Goal: Task Accomplishment & Management: Manage account settings

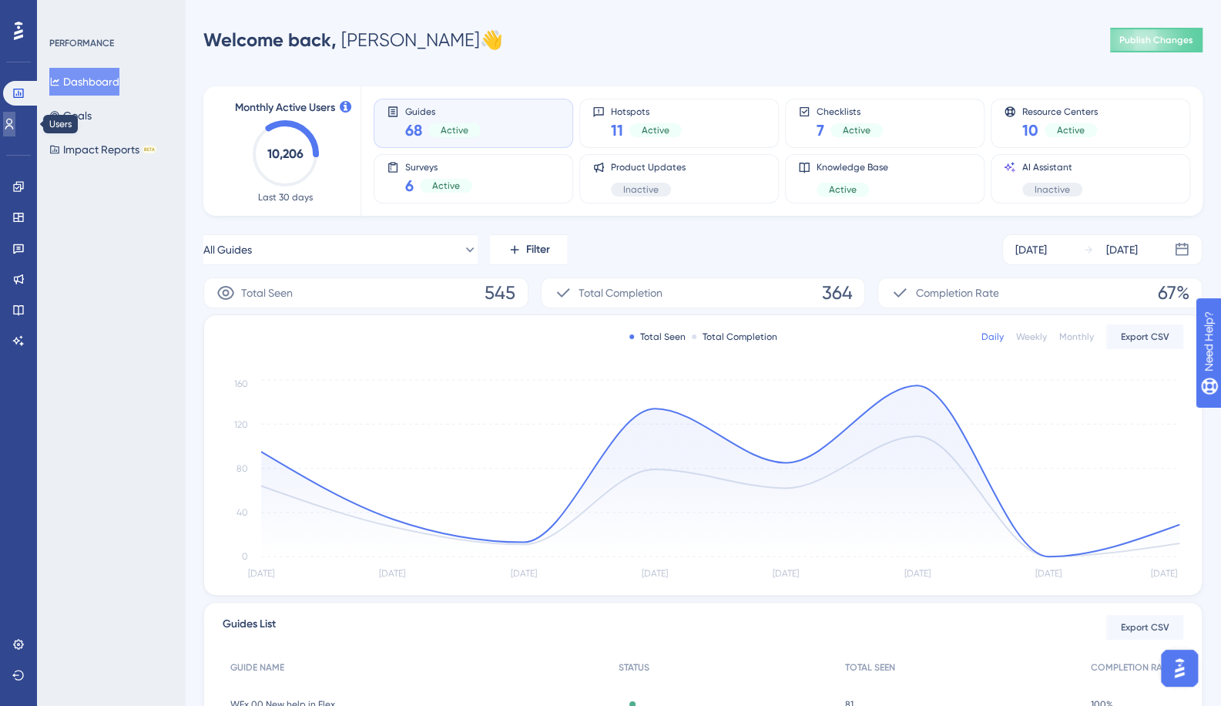
click at [11, 129] on link at bounding box center [9, 124] width 12 height 25
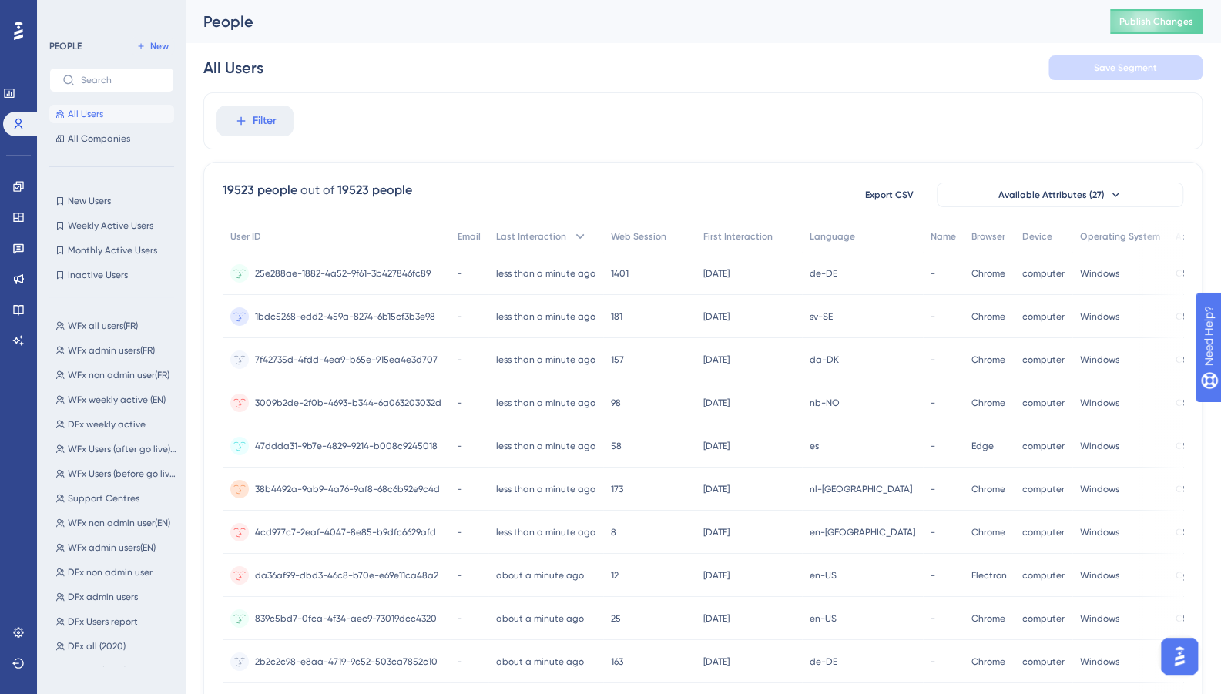
scroll to position [174, 0]
click at [114, 398] on span "WFx weekly active (EN)" at bounding box center [117, 397] width 98 height 12
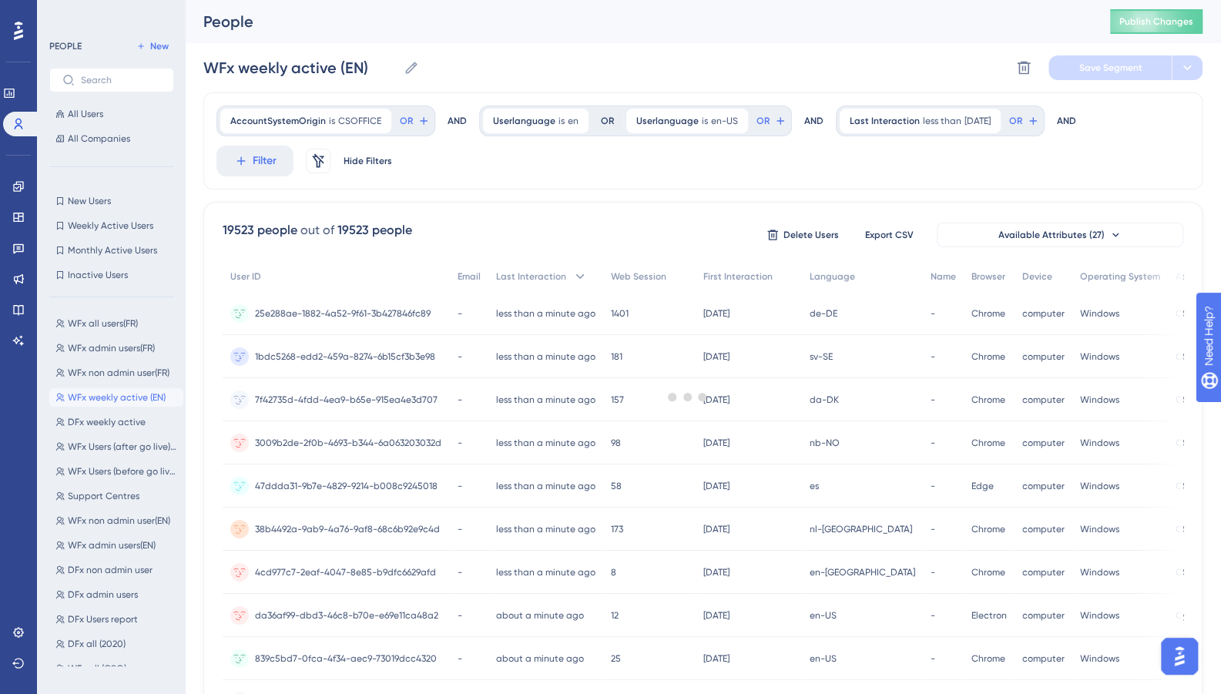
scroll to position [0, 0]
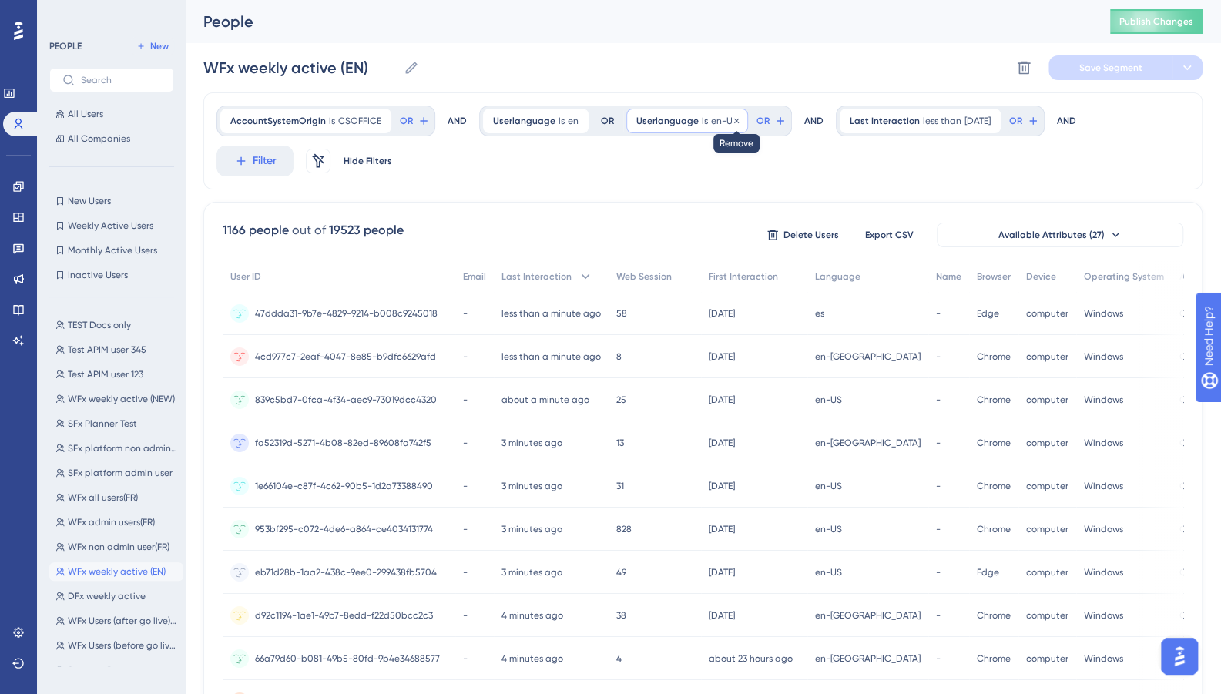
click at [732, 116] on icon at bounding box center [736, 120] width 9 height 9
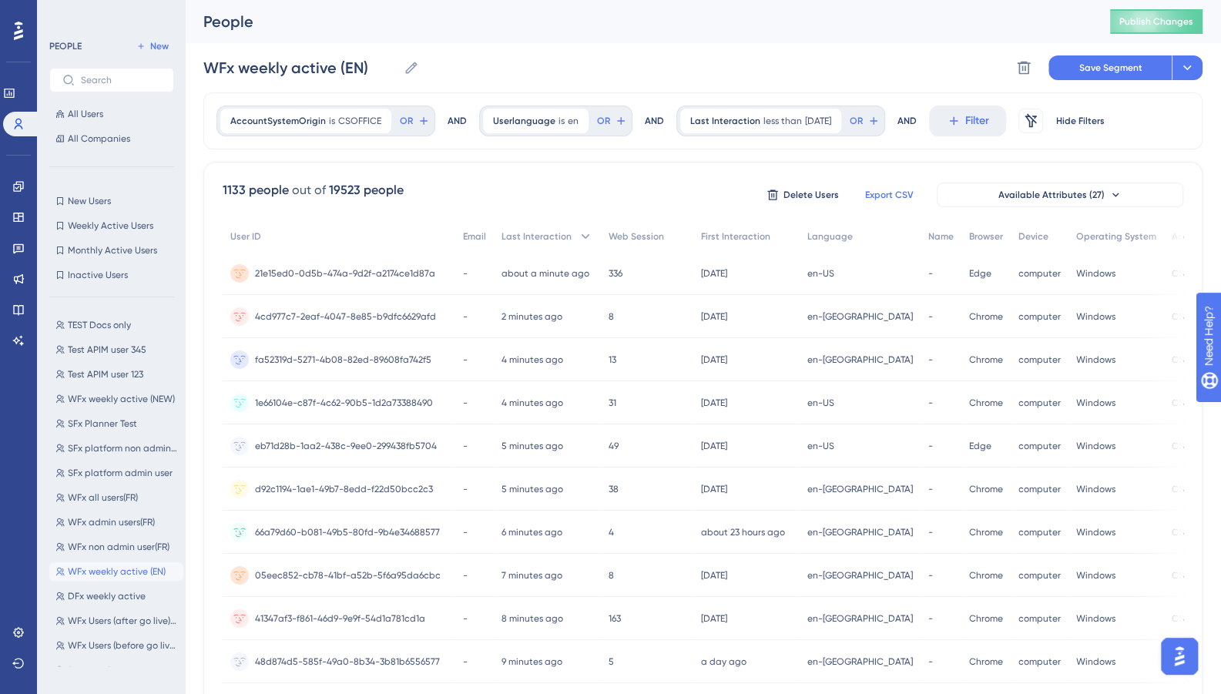
click at [907, 189] on span "Export CSV" at bounding box center [889, 195] width 49 height 12
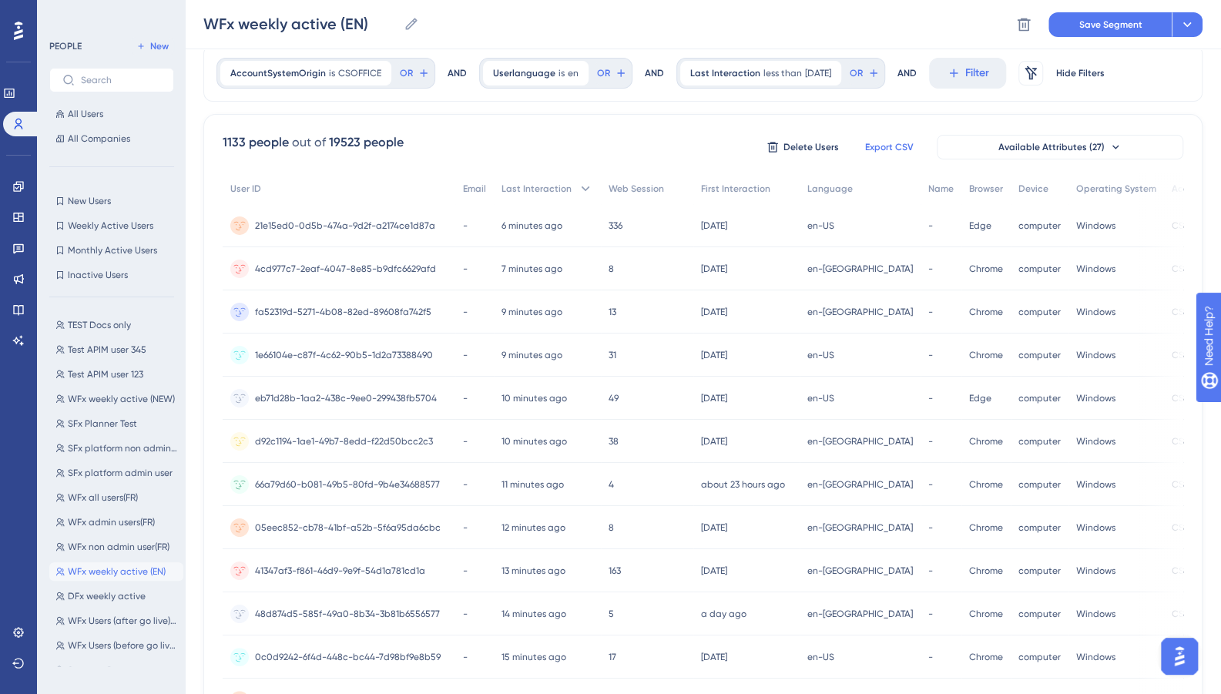
scroll to position [49, 0]
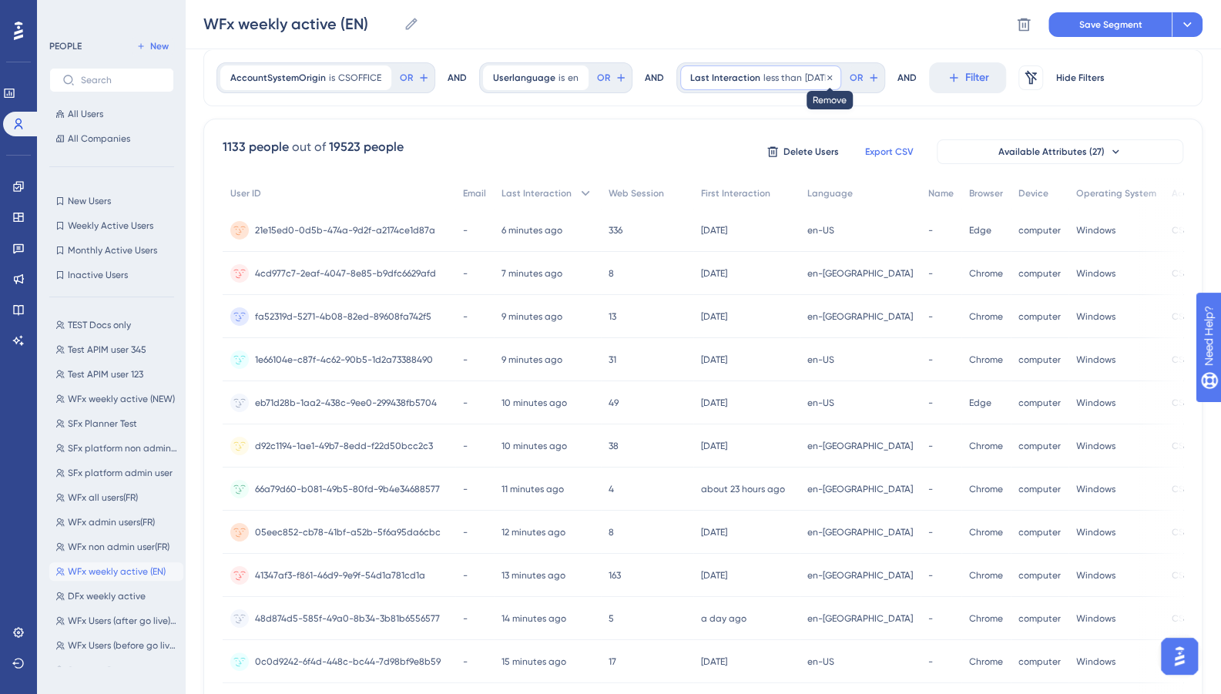
click at [835, 75] on icon at bounding box center [829, 77] width 9 height 9
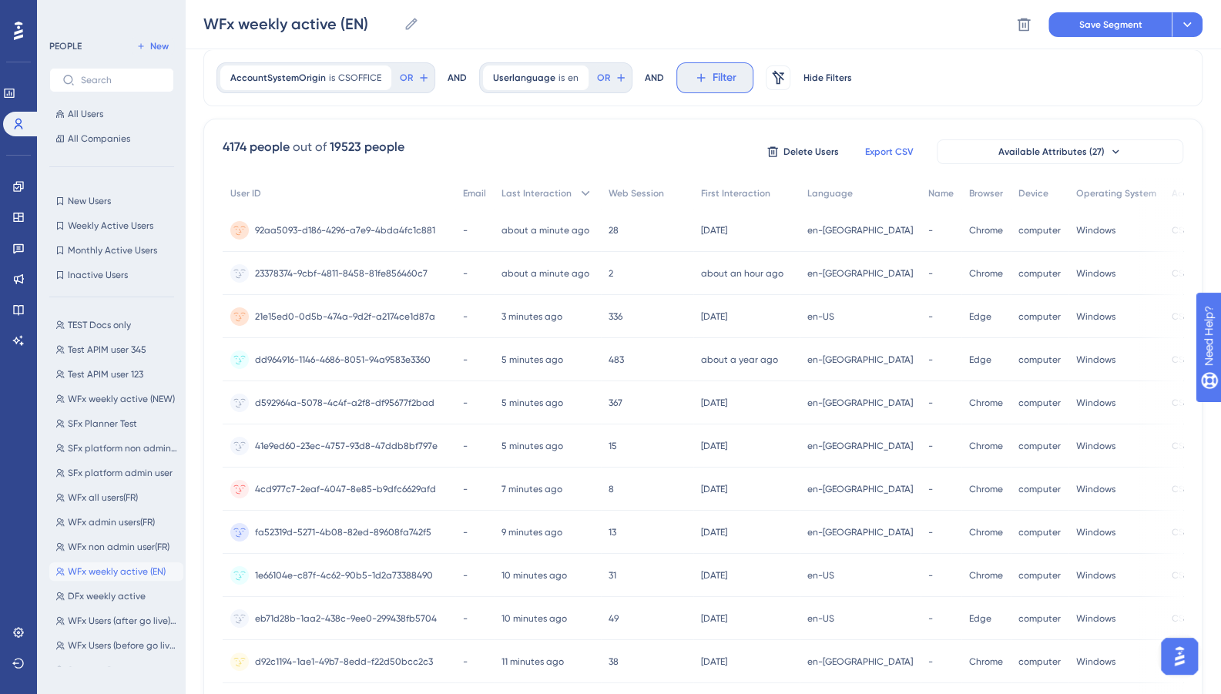
click at [694, 78] on icon at bounding box center [701, 78] width 14 height 14
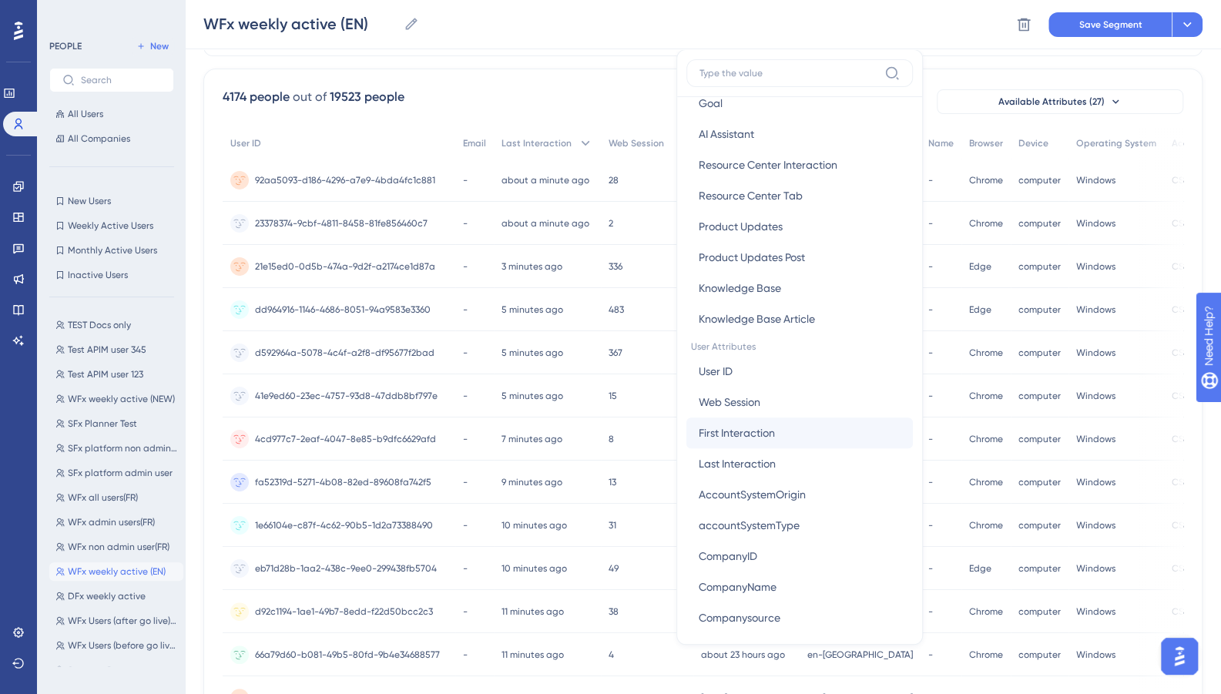
scroll to position [463, 0]
click at [740, 427] on span "First Interaction" at bounding box center [737, 432] width 76 height 18
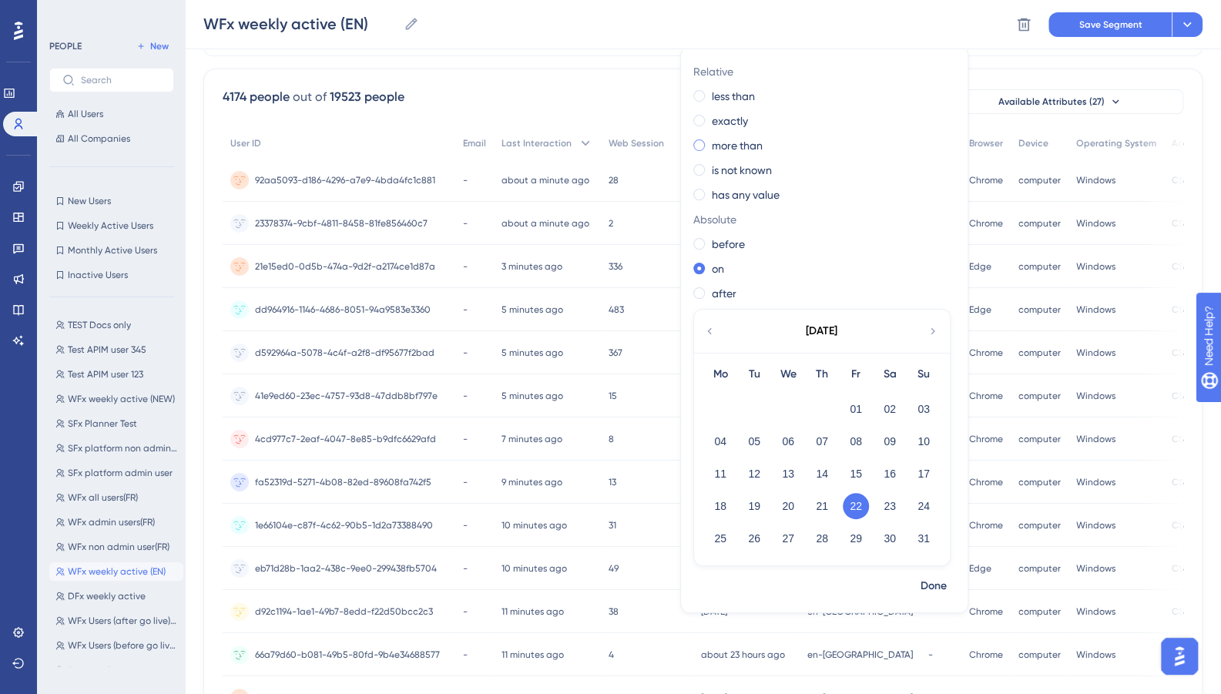
click at [694, 146] on span at bounding box center [700, 145] width 12 height 12
click at [710, 142] on input "radio" at bounding box center [710, 142] width 0 height 0
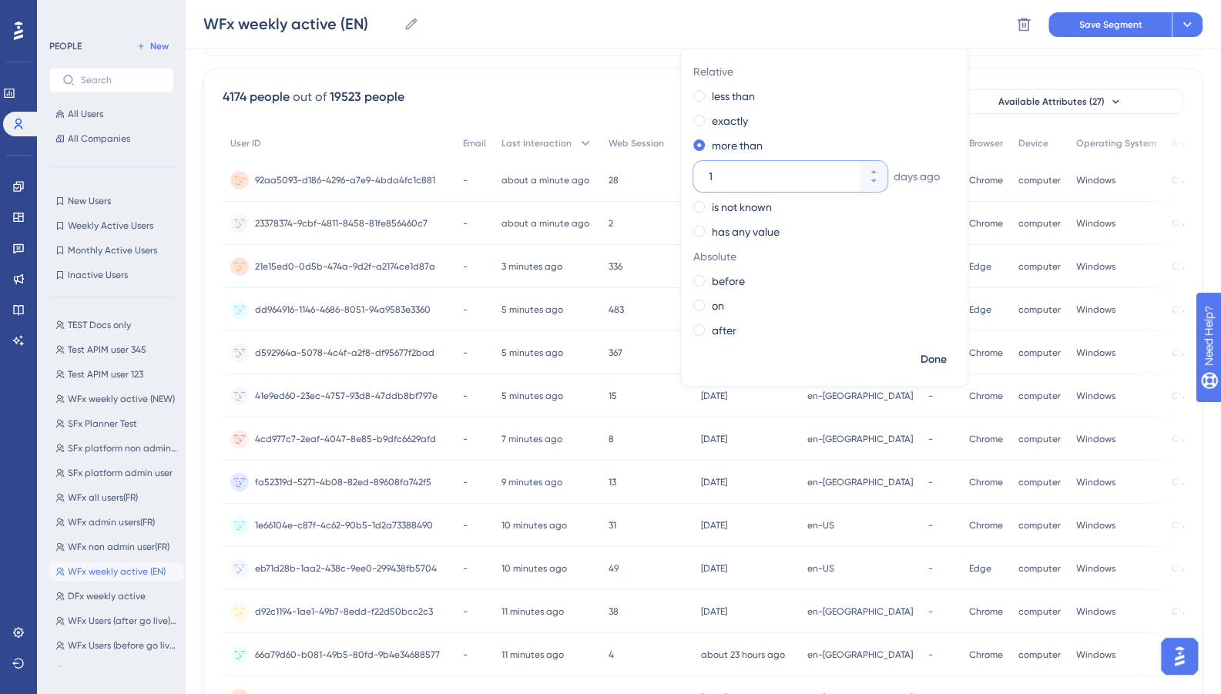
drag, startPoint x: 794, startPoint y: 175, endPoint x: 653, endPoint y: 172, distance: 140.3
click at [653, 172] on div "AccountSystemOrigin is CSOFFICE CSOFFICE Remove OR AND Userlanguage is en en Re…" at bounding box center [702, 544] width 999 height 1091
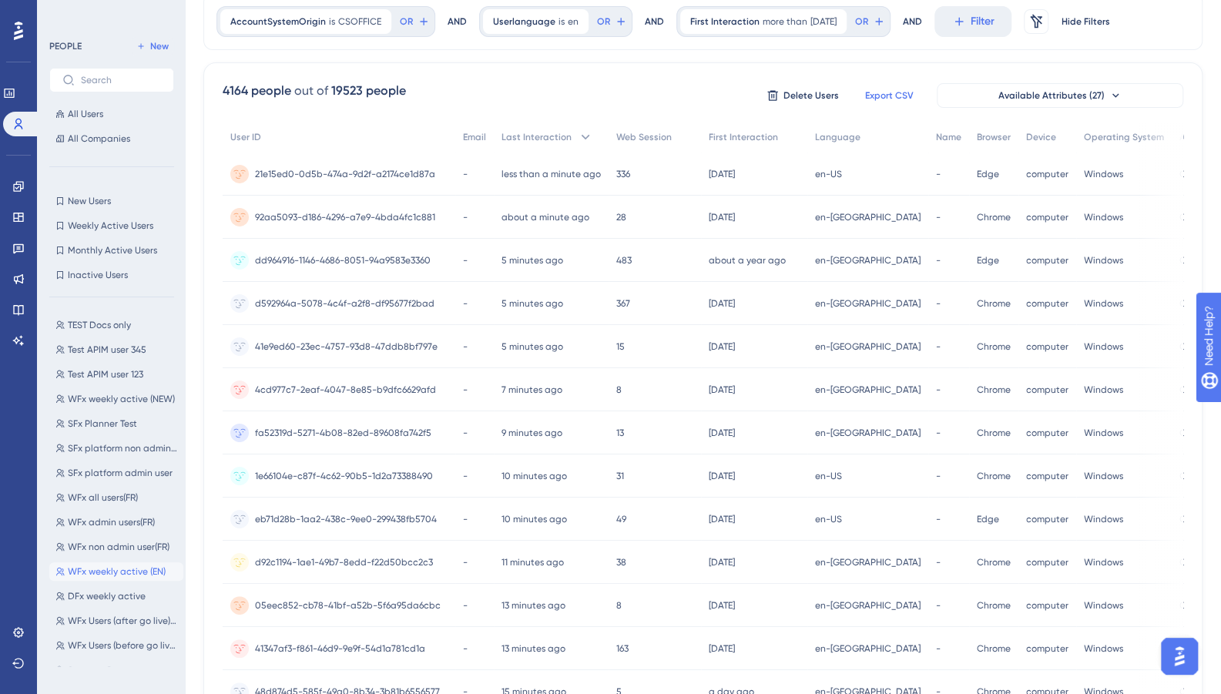
scroll to position [0, 0]
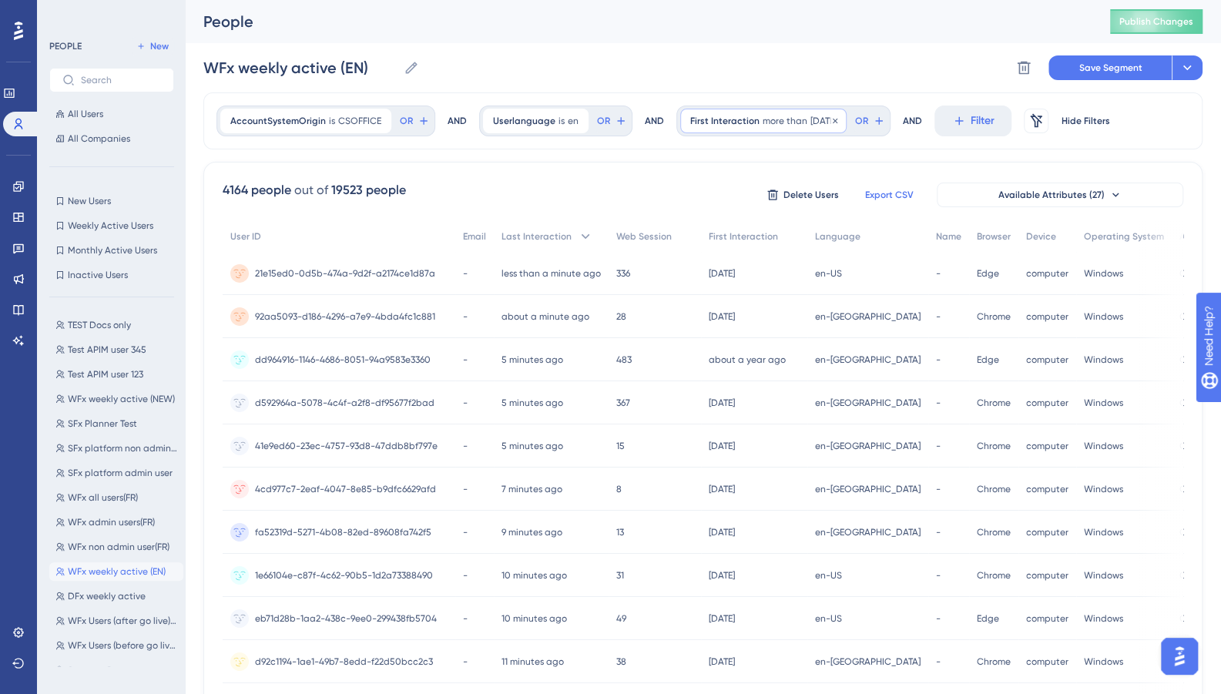
click at [792, 118] on span "more than" at bounding box center [785, 121] width 45 height 12
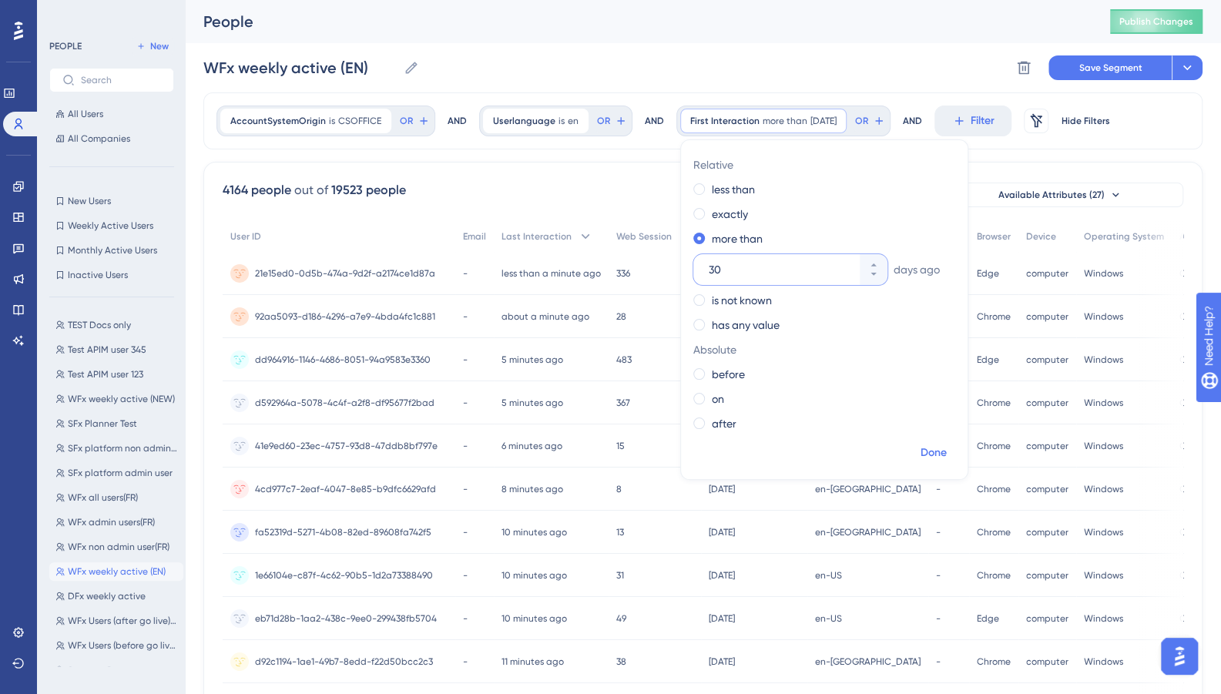
type input "30"
click at [926, 459] on span "Done" at bounding box center [934, 453] width 26 height 18
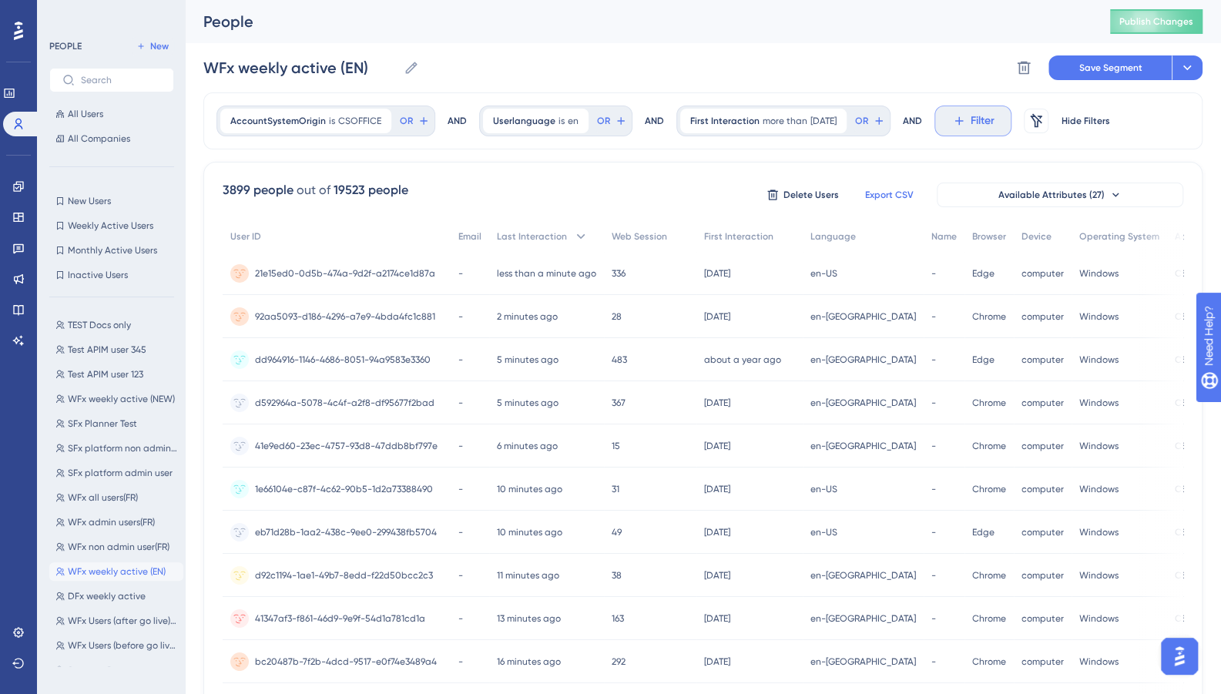
click at [981, 119] on button "Filter" at bounding box center [973, 121] width 77 height 31
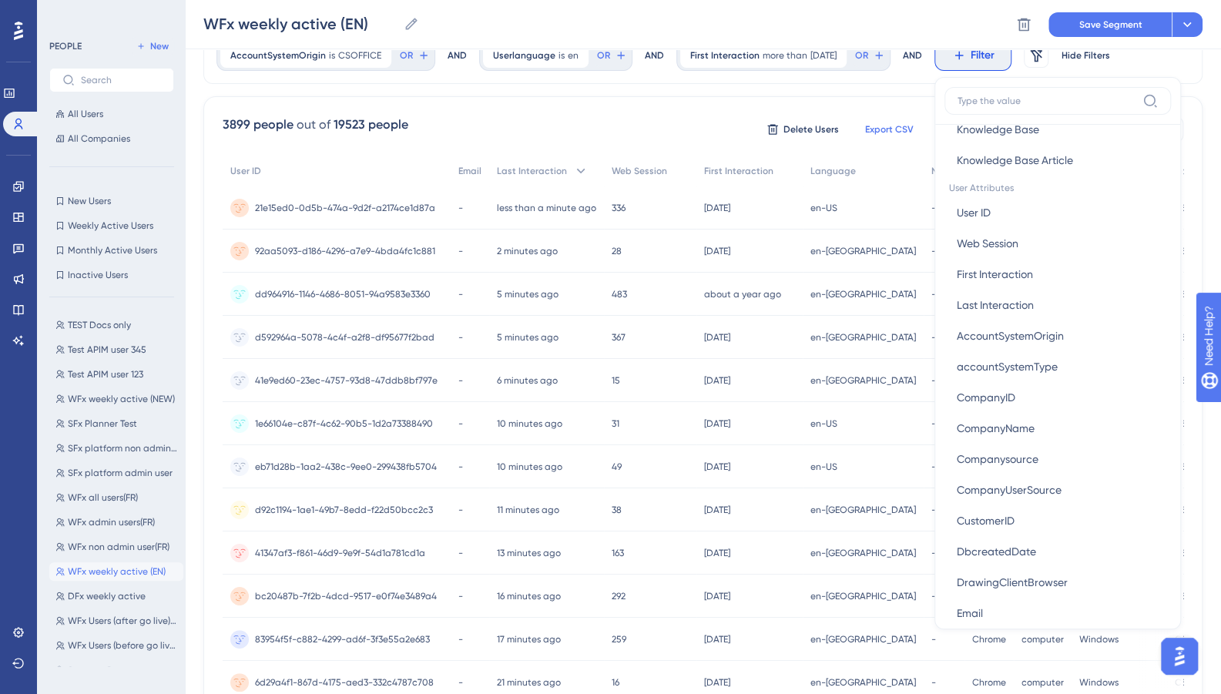
scroll to position [604, 0]
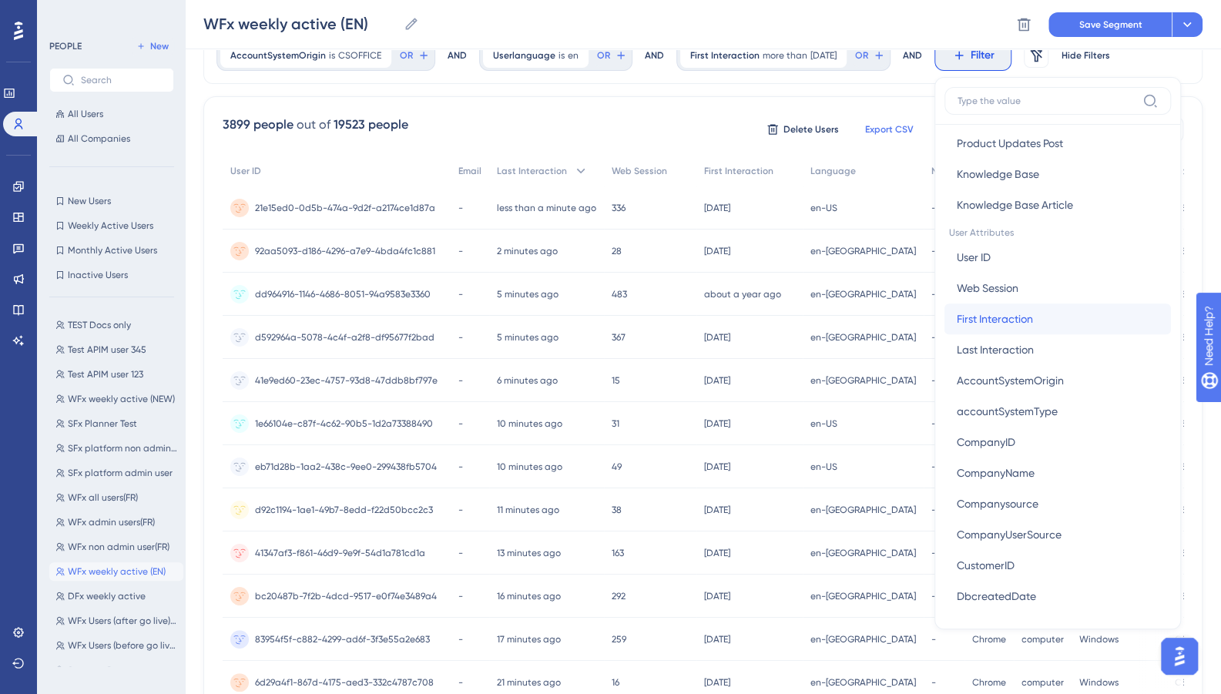
click at [1014, 322] on span "First Interaction" at bounding box center [995, 319] width 76 height 18
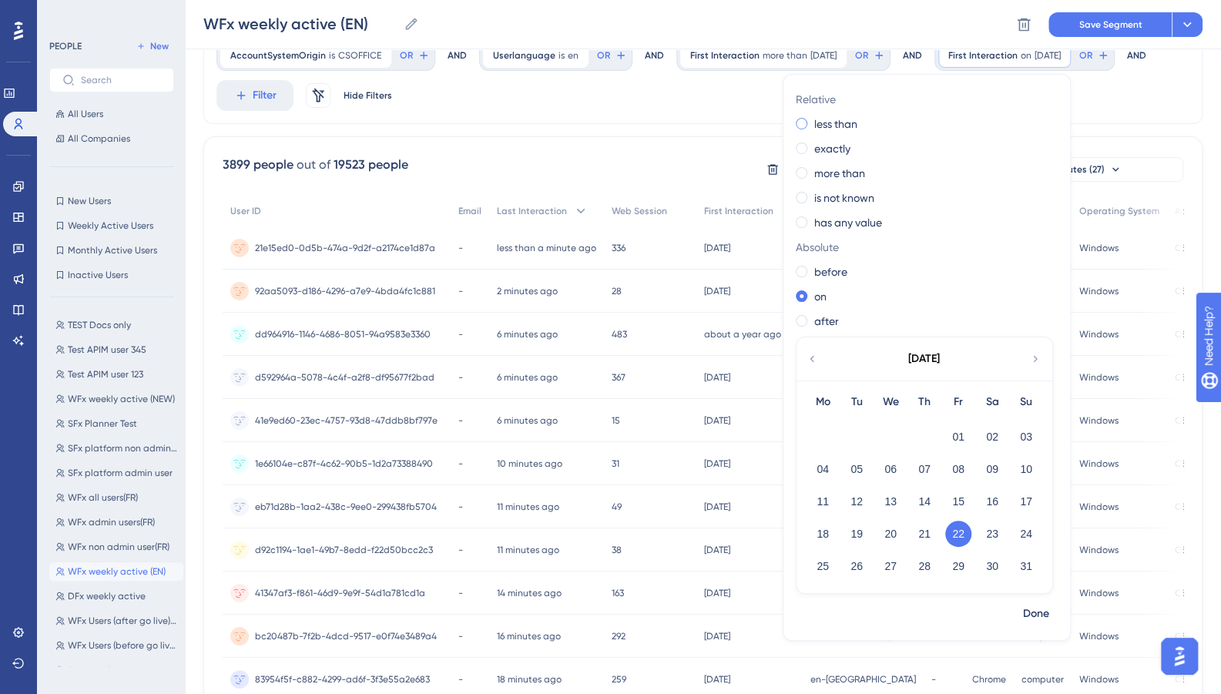
click at [808, 119] on span at bounding box center [802, 124] width 12 height 12
click at [812, 120] on input "radio" at bounding box center [812, 120] width 0 height 0
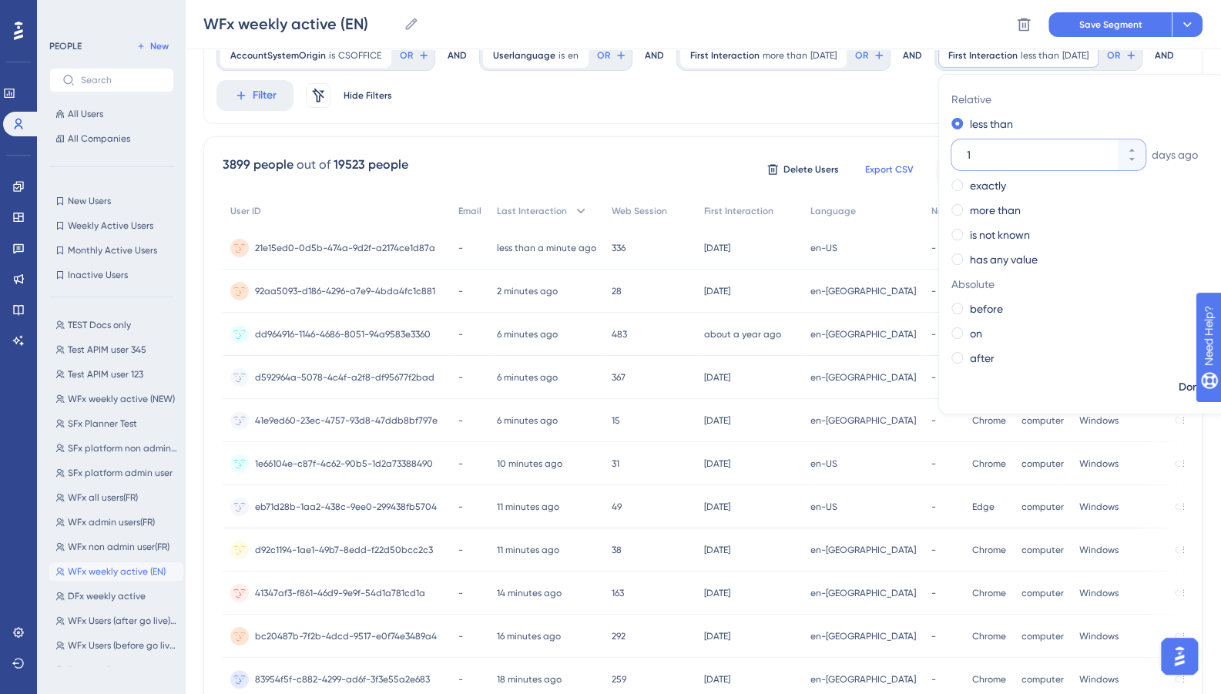
click at [967, 164] on input "1" at bounding box center [1041, 155] width 148 height 18
type input "40"
click at [1179, 397] on span "Done" at bounding box center [1192, 387] width 26 height 18
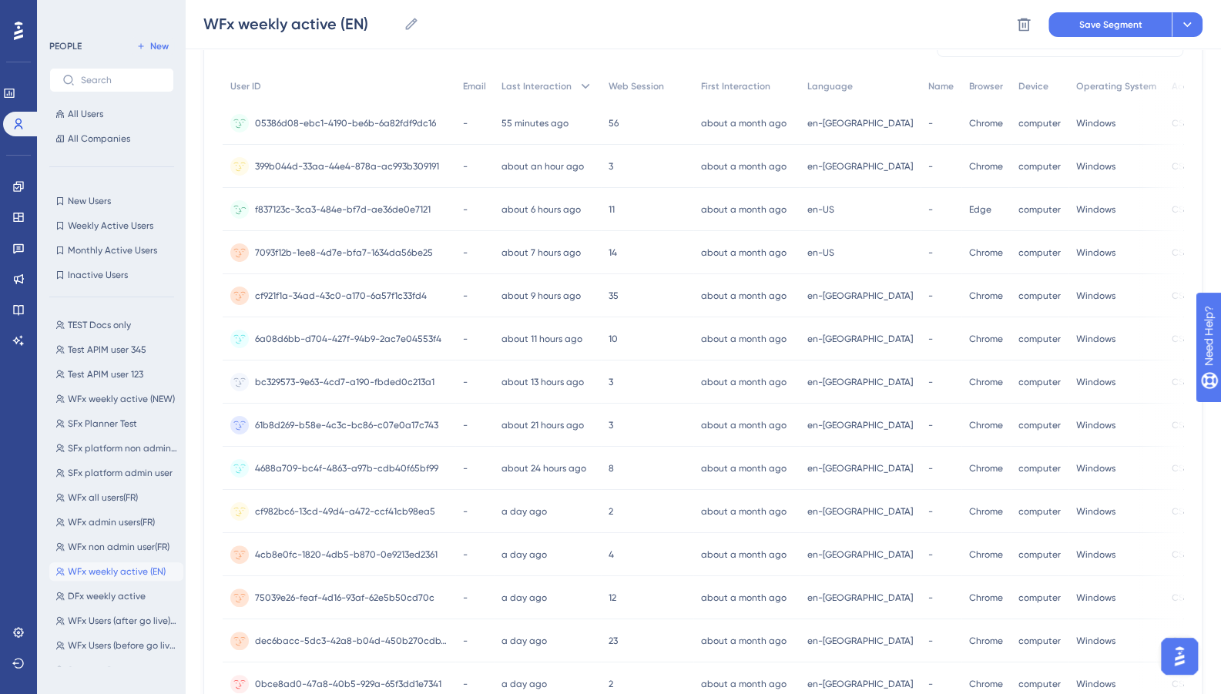
scroll to position [0, 0]
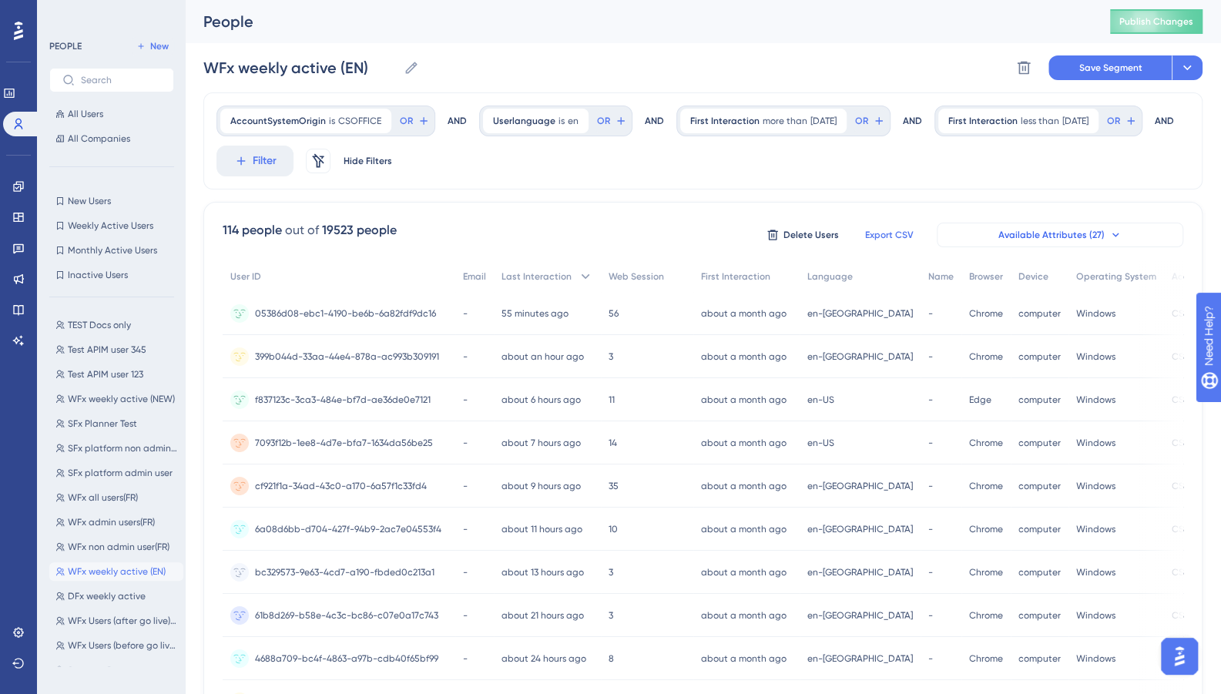
click at [1071, 240] on button "Available Attributes (27)" at bounding box center [1060, 235] width 247 height 25
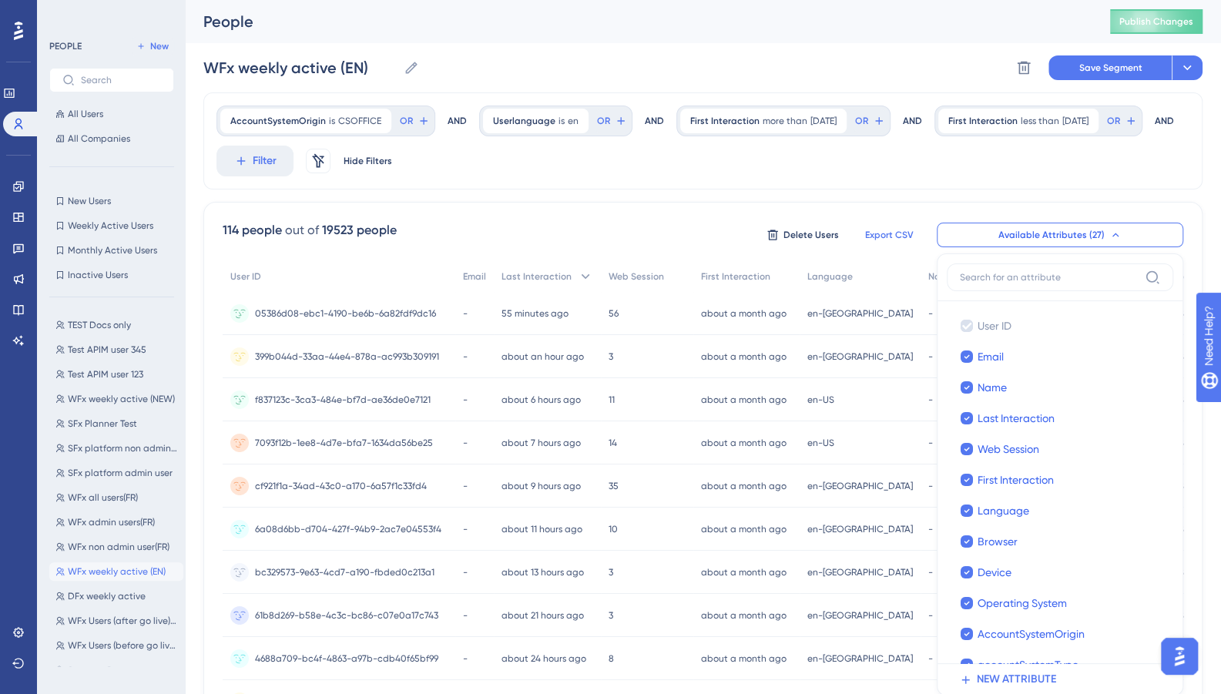
drag, startPoint x: 1167, startPoint y: 359, endPoint x: 999, endPoint y: 183, distance: 243.1
click at [999, 183] on div "AccountSystemOrigin is CSOFFICE CSOFFICE Remove OR AND Userlanguage is en en Re…" at bounding box center [702, 657] width 999 height 1131
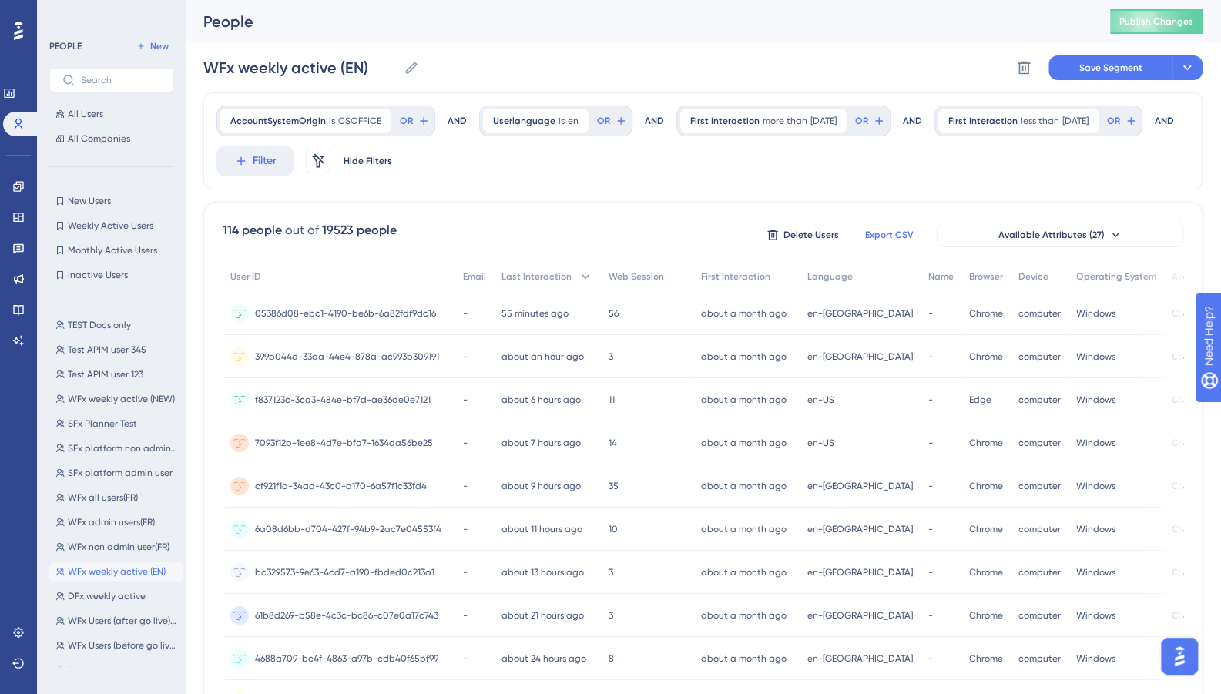
click at [999, 183] on div "AccountSystemOrigin is CSOFFICE CSOFFICE Remove OR AND Userlanguage is en en Re…" at bounding box center [702, 140] width 999 height 97
click at [890, 235] on span "Export CSV" at bounding box center [889, 235] width 49 height 12
click at [996, 153] on div "AccountSystemOrigin is CSOFFICE CSOFFICE Remove OR AND Userlanguage is en en Re…" at bounding box center [702, 140] width 999 height 97
click at [1199, 66] on button at bounding box center [1187, 67] width 31 height 25
click at [1120, 107] on span "Save as a New Segment" at bounding box center [1115, 111] width 119 height 18
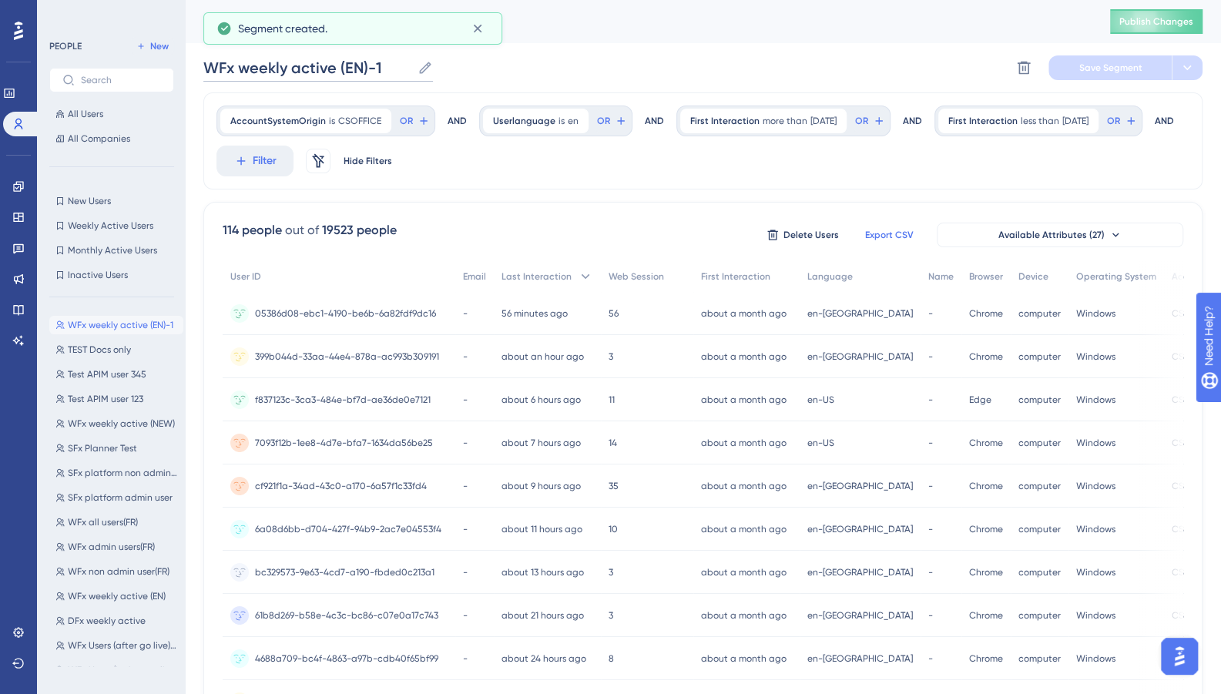
click at [373, 64] on input "WFx weekly active (EN)-1" at bounding box center [307, 68] width 208 height 22
drag, startPoint x: 388, startPoint y: 64, endPoint x: 243, endPoint y: 62, distance: 144.9
click at [243, 62] on input "WFx weekly active (EN)-1" at bounding box center [307, 68] width 208 height 22
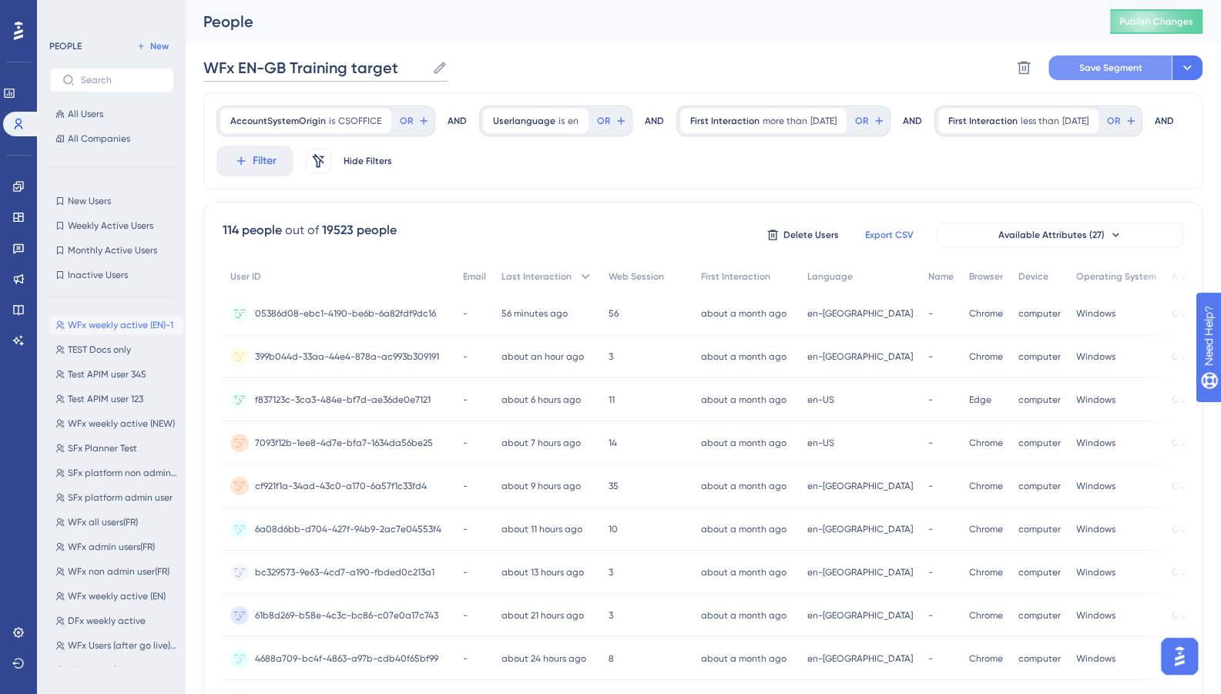
type input "WFx EN-GB Training target"
click at [1105, 68] on span "Save Segment" at bounding box center [1111, 68] width 63 height 12
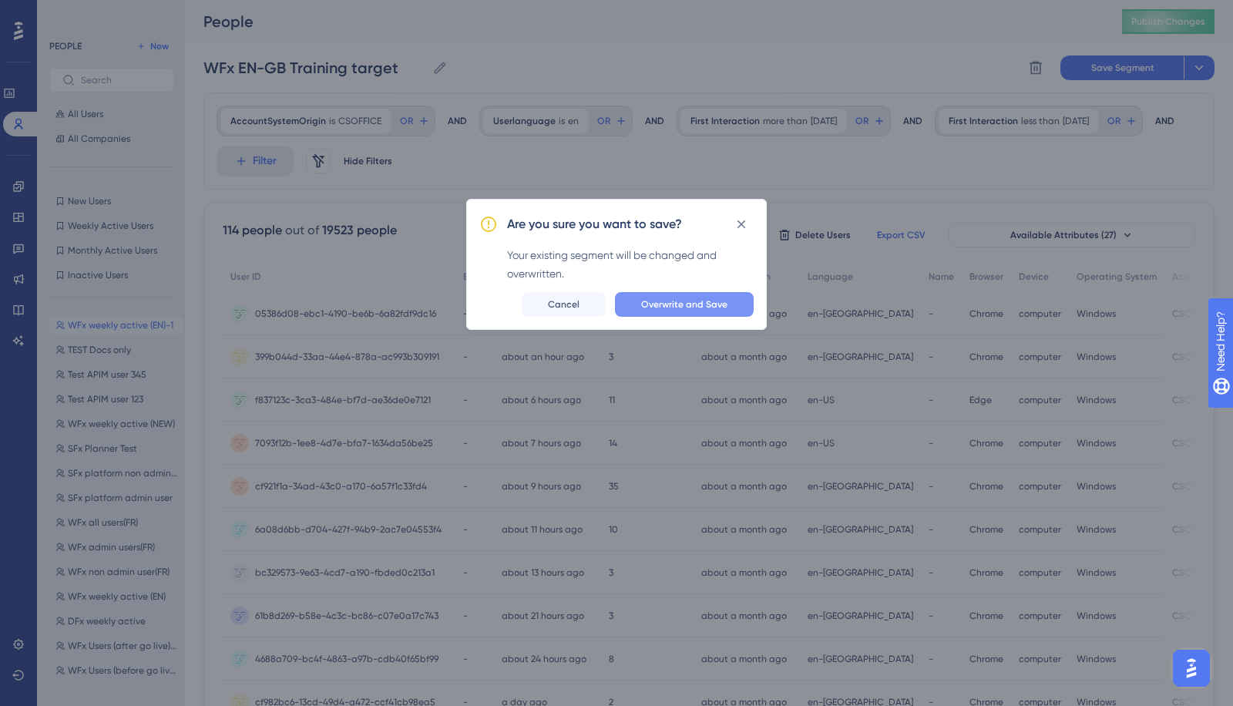
click at [711, 300] on span "Overwrite and Save" at bounding box center [684, 304] width 86 height 12
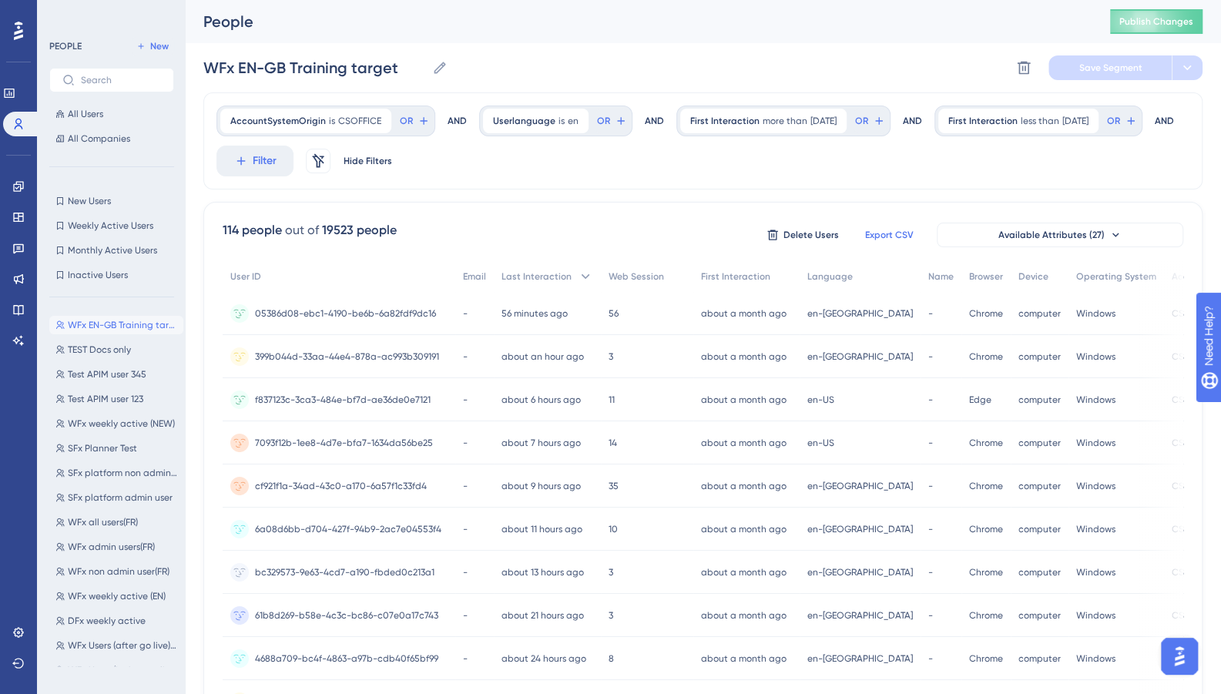
click at [190, 300] on div "Performance Users Engagement Widgets Feedback Product Updates Knowledge Base AI…" at bounding box center [703, 624] width 1036 height 1248
click at [181, 300] on div "PEOPLE New All Users All Companies New Users New Users Weekly Active Users Week…" at bounding box center [111, 347] width 148 height 694
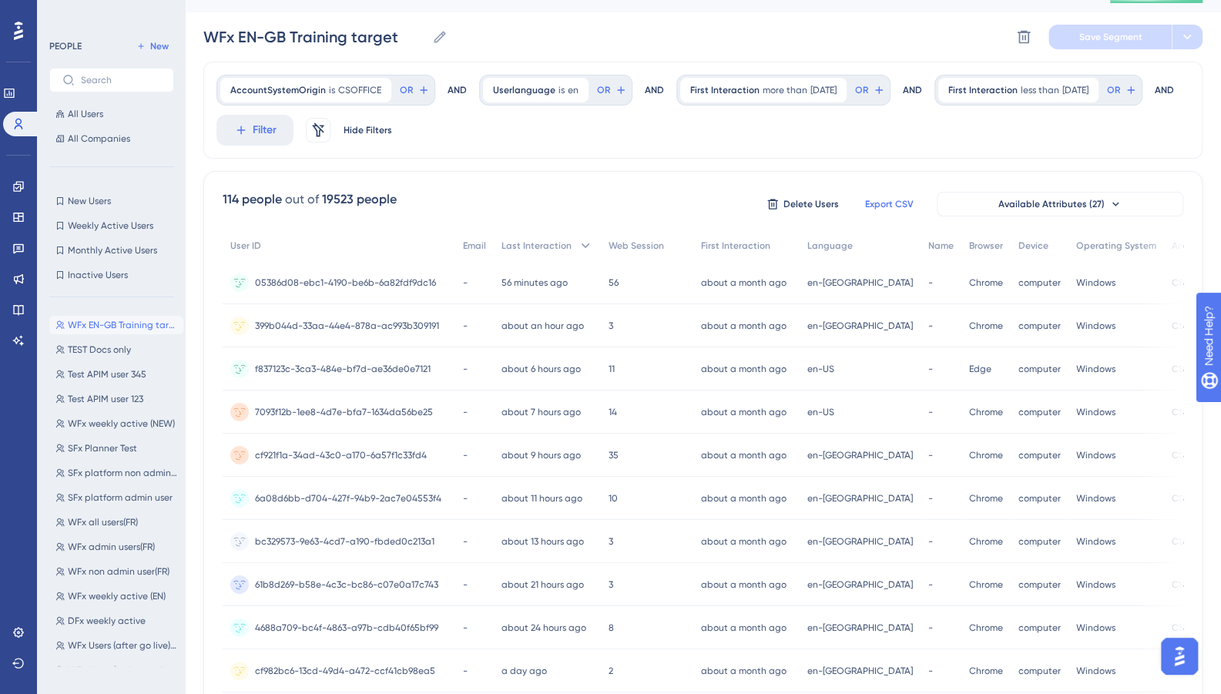
scroll to position [32, 0]
click at [22, 246] on icon at bounding box center [18, 248] width 12 height 12
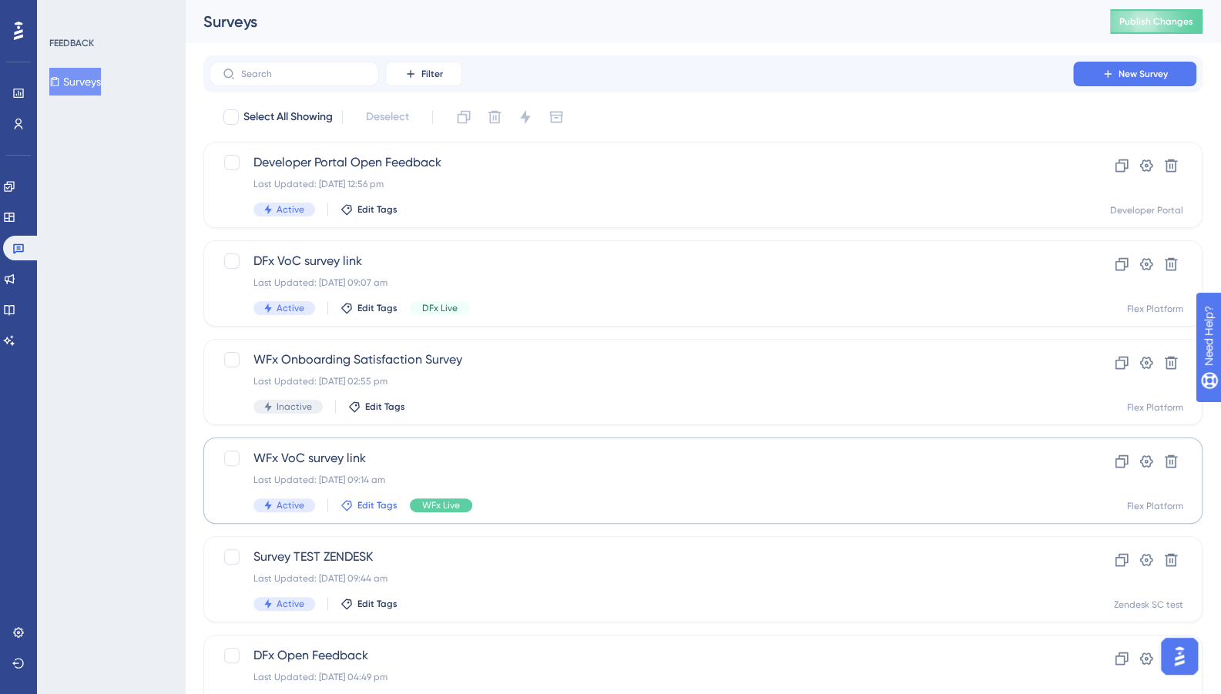
click at [383, 511] on span "Edit Tags" at bounding box center [378, 505] width 40 height 12
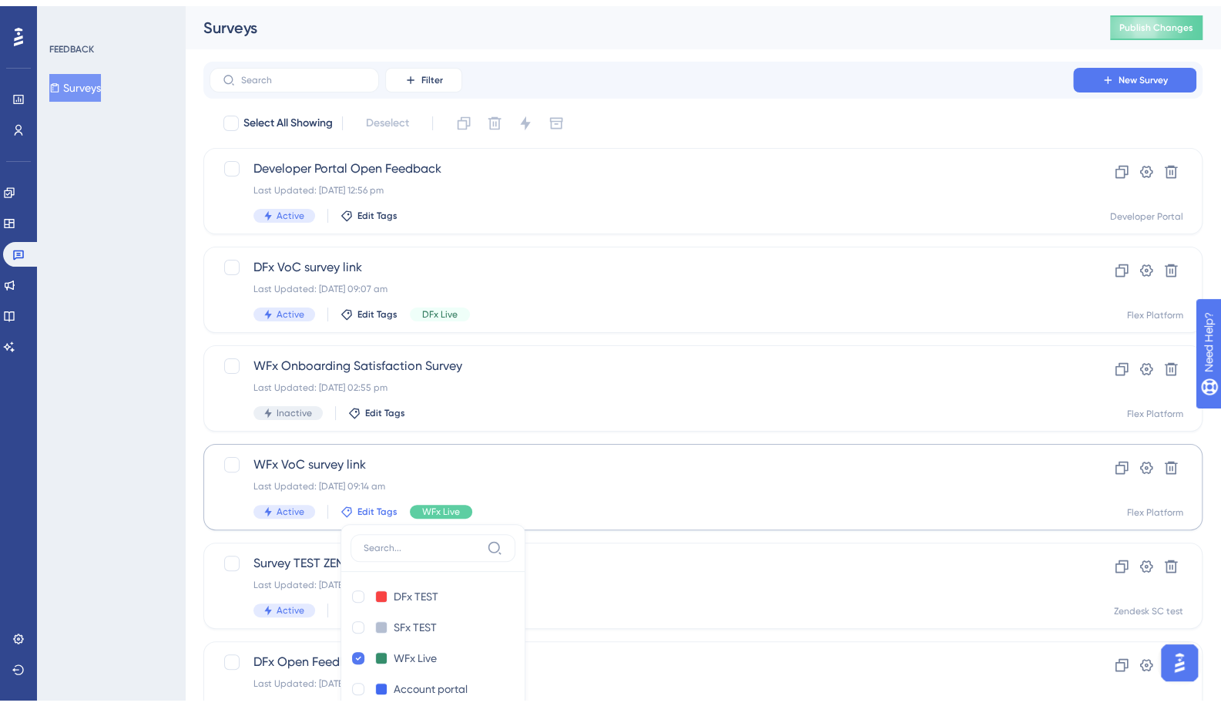
scroll to position [163, 0]
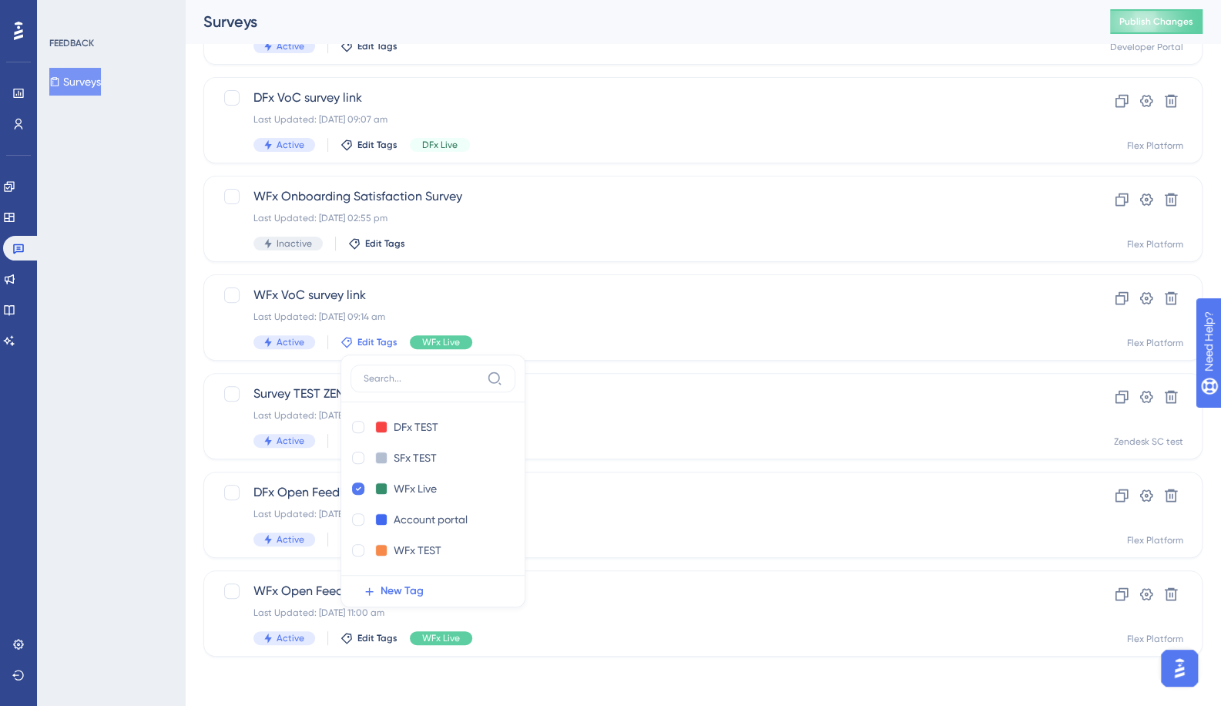
click at [629, 367] on div "Select All Showing Deselect Developer Portal Open Feedback Last Updated: [DATE]…" at bounding box center [702, 298] width 999 height 715
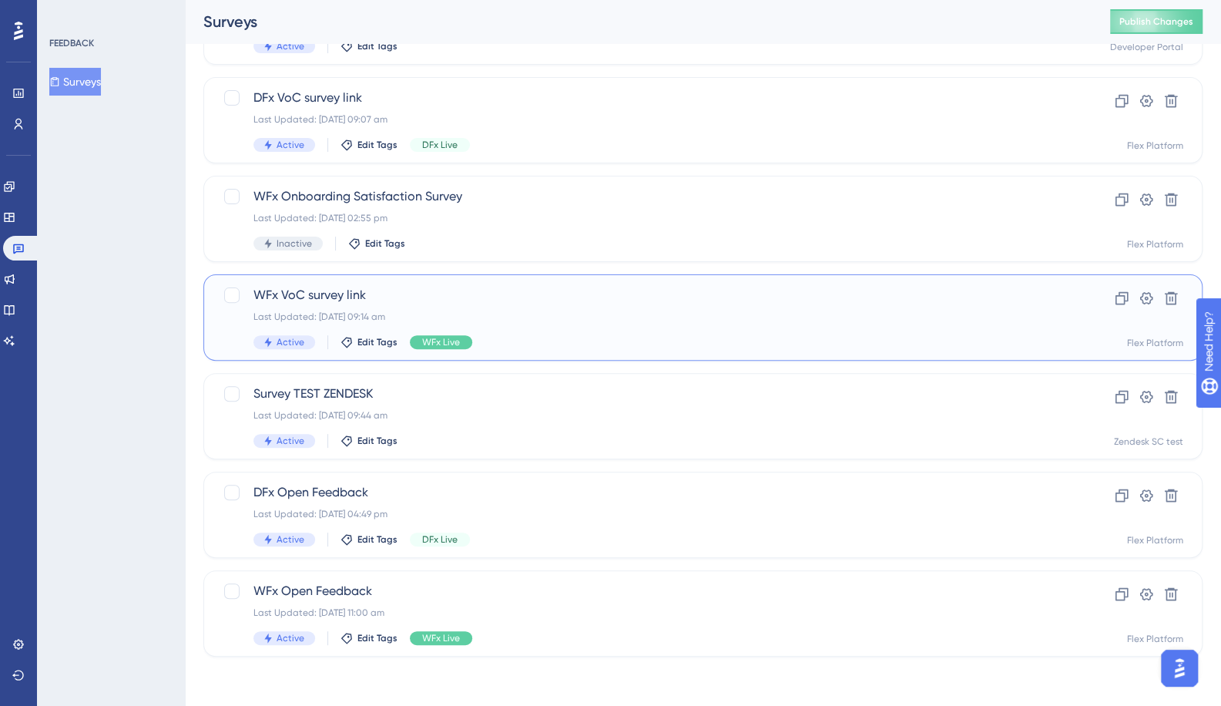
click at [629, 340] on div "Active Edit Tags WFx Live" at bounding box center [642, 342] width 776 height 14
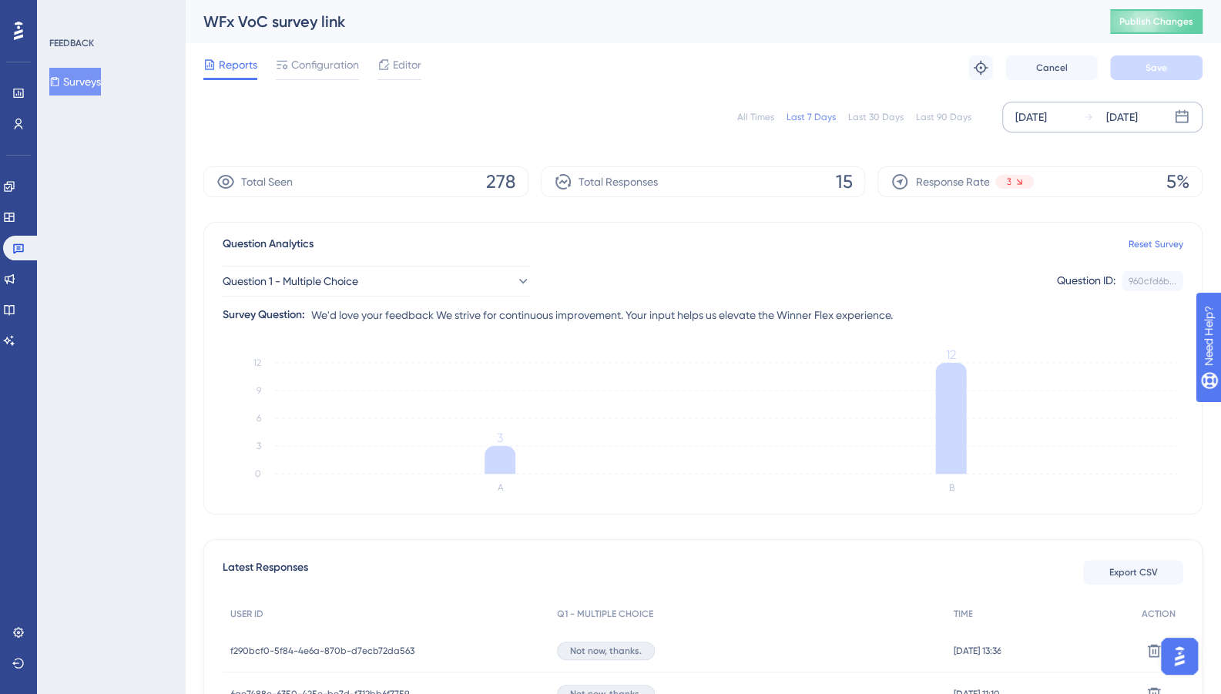
click at [1087, 110] on div "[DATE]" at bounding box center [1110, 117] width 55 height 18
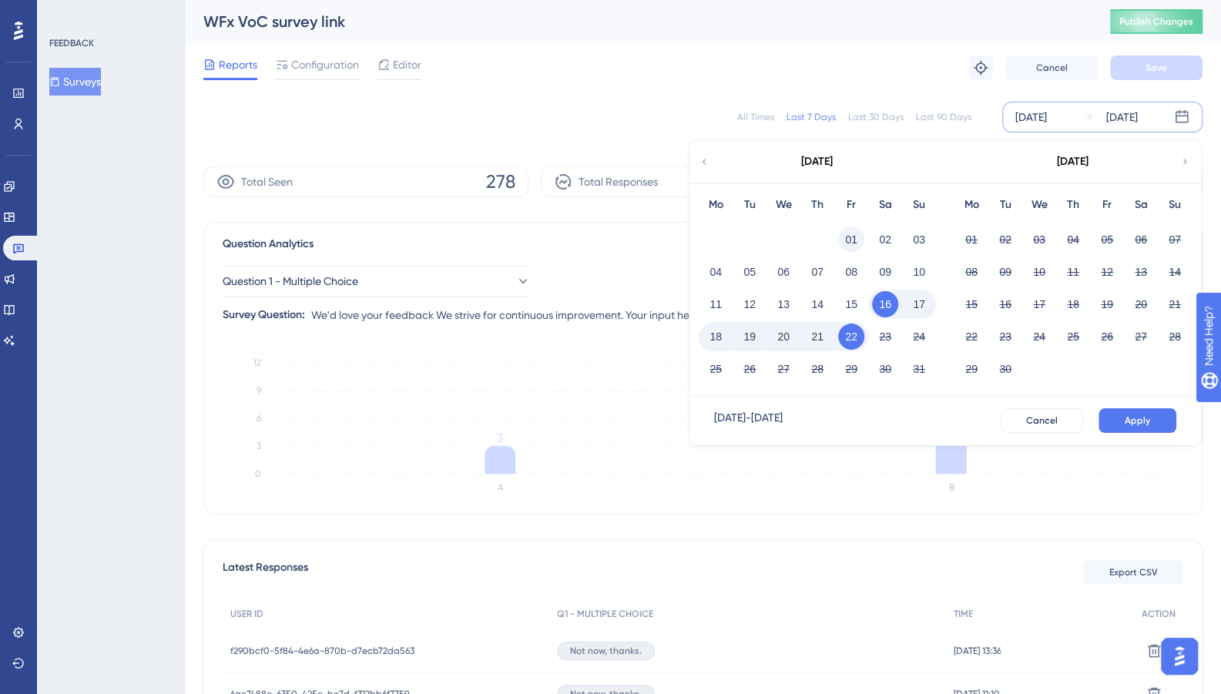
click at [846, 235] on button "01" at bounding box center [851, 240] width 26 height 26
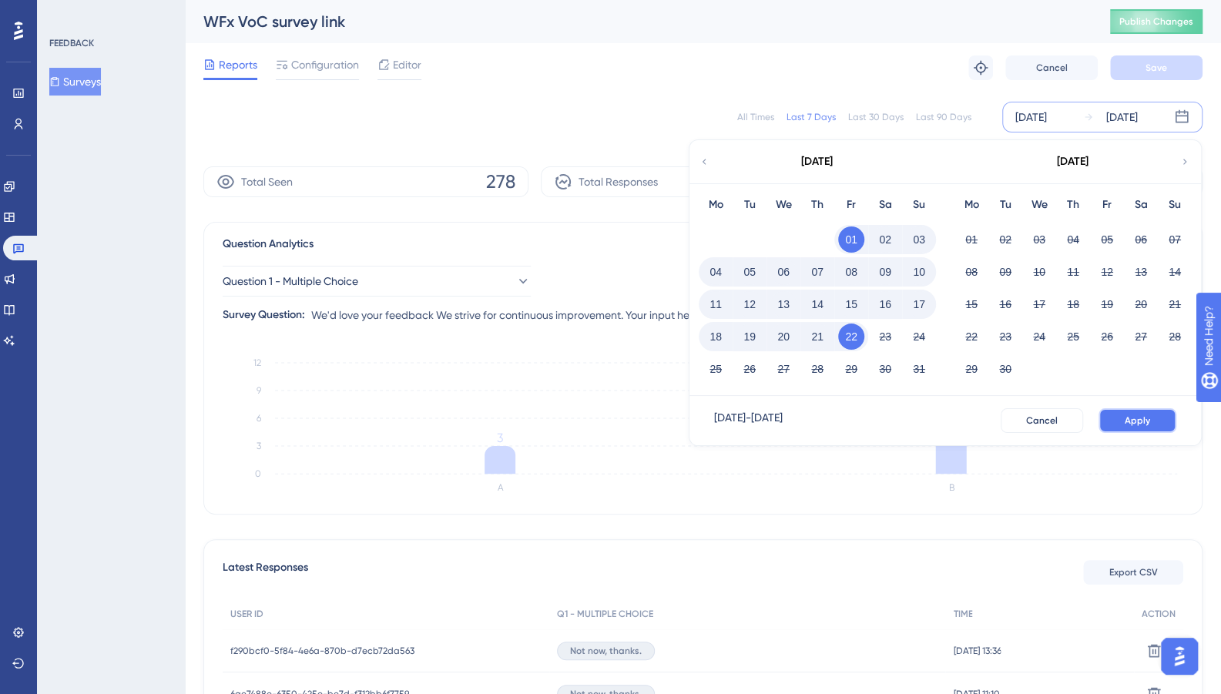
click at [1147, 412] on button "Apply" at bounding box center [1138, 420] width 78 height 25
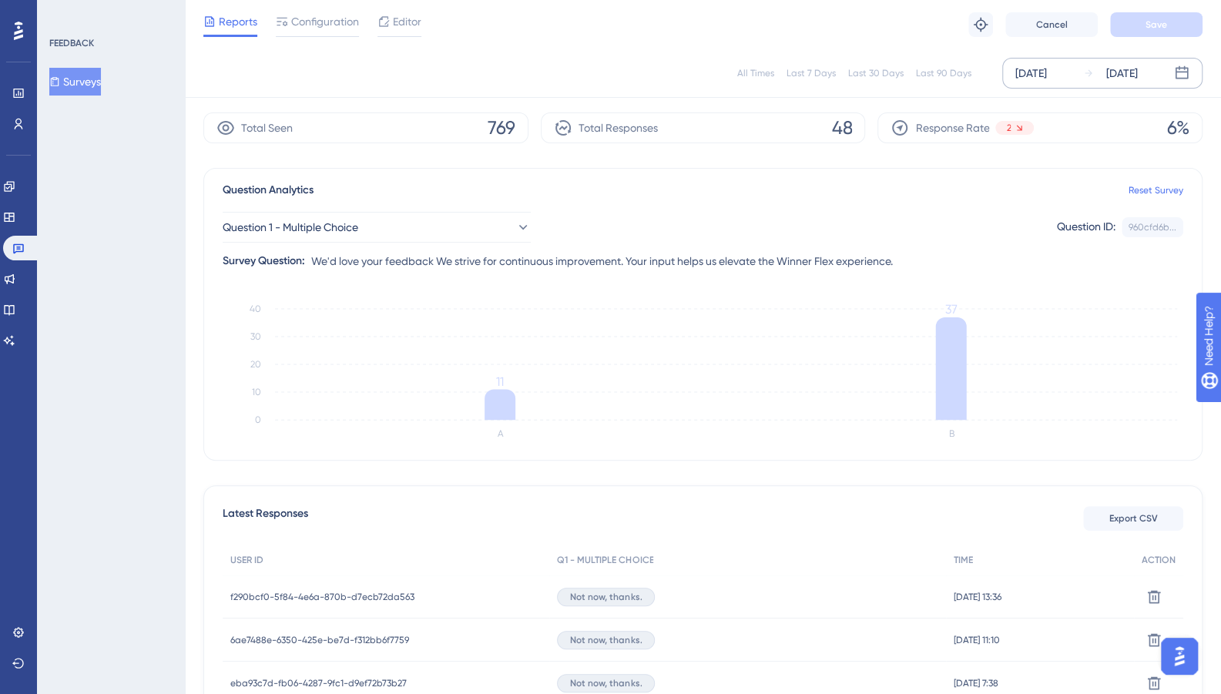
scroll to position [0, 9]
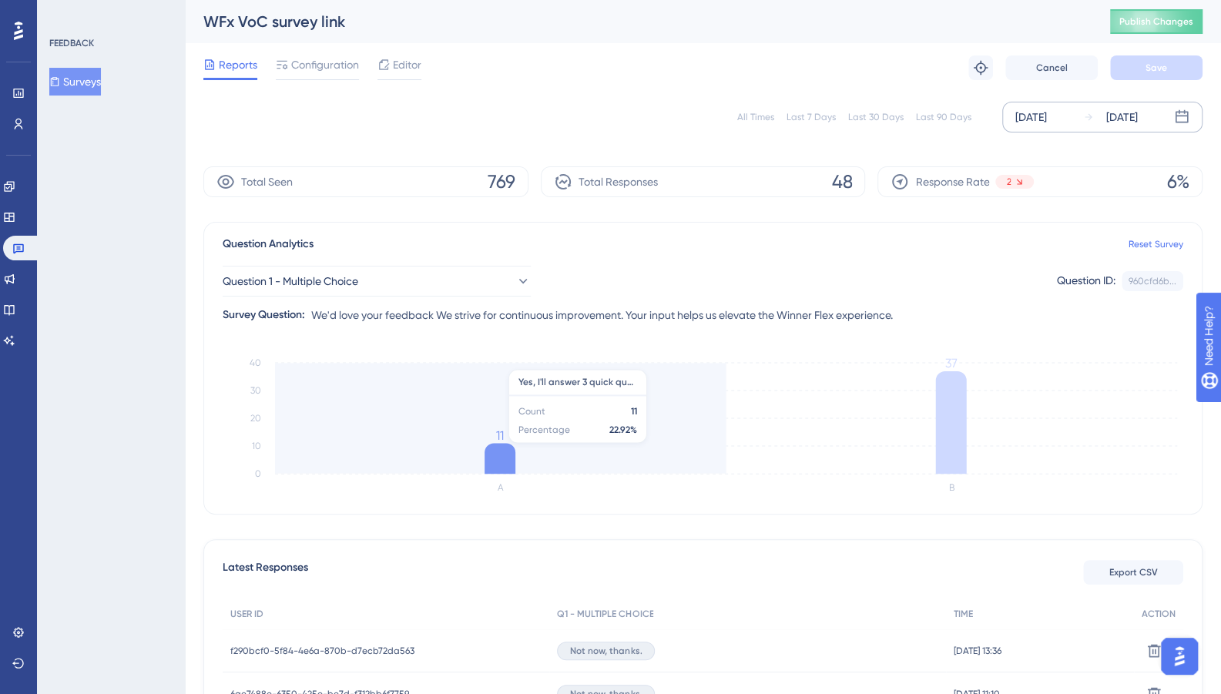
drag, startPoint x: 504, startPoint y: 449, endPoint x: 496, endPoint y: 452, distance: 8.6
click at [496, 452] on icon at bounding box center [500, 458] width 31 height 31
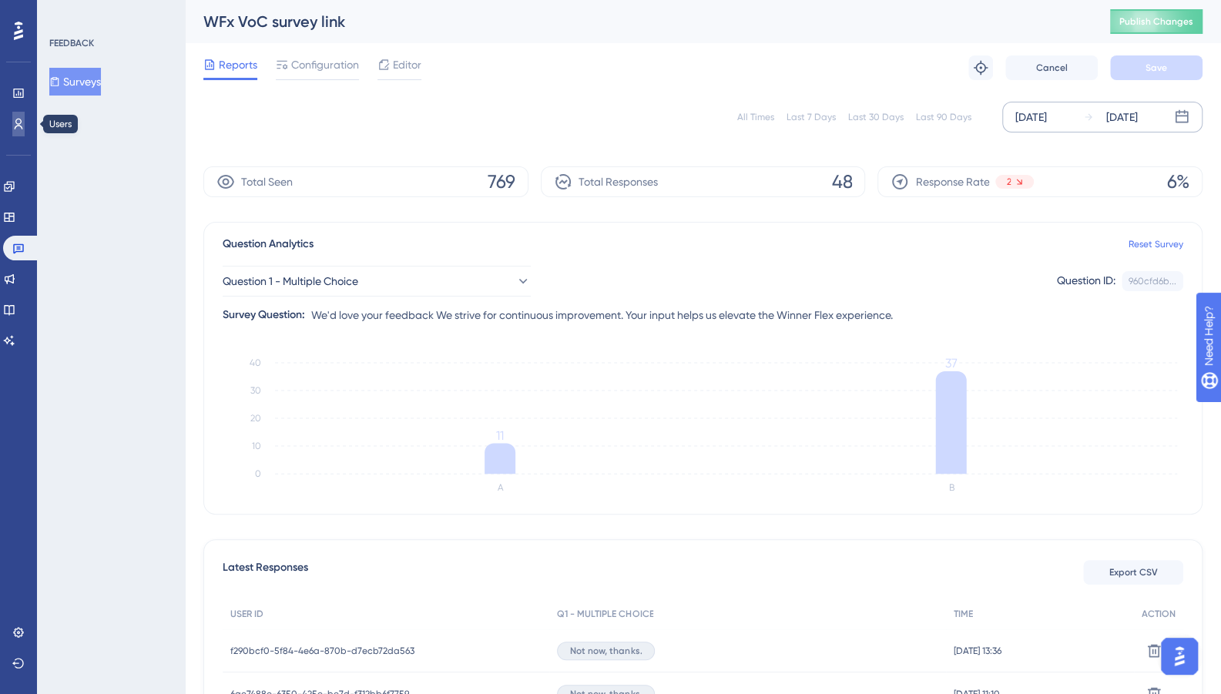
click at [16, 113] on link at bounding box center [18, 124] width 12 height 25
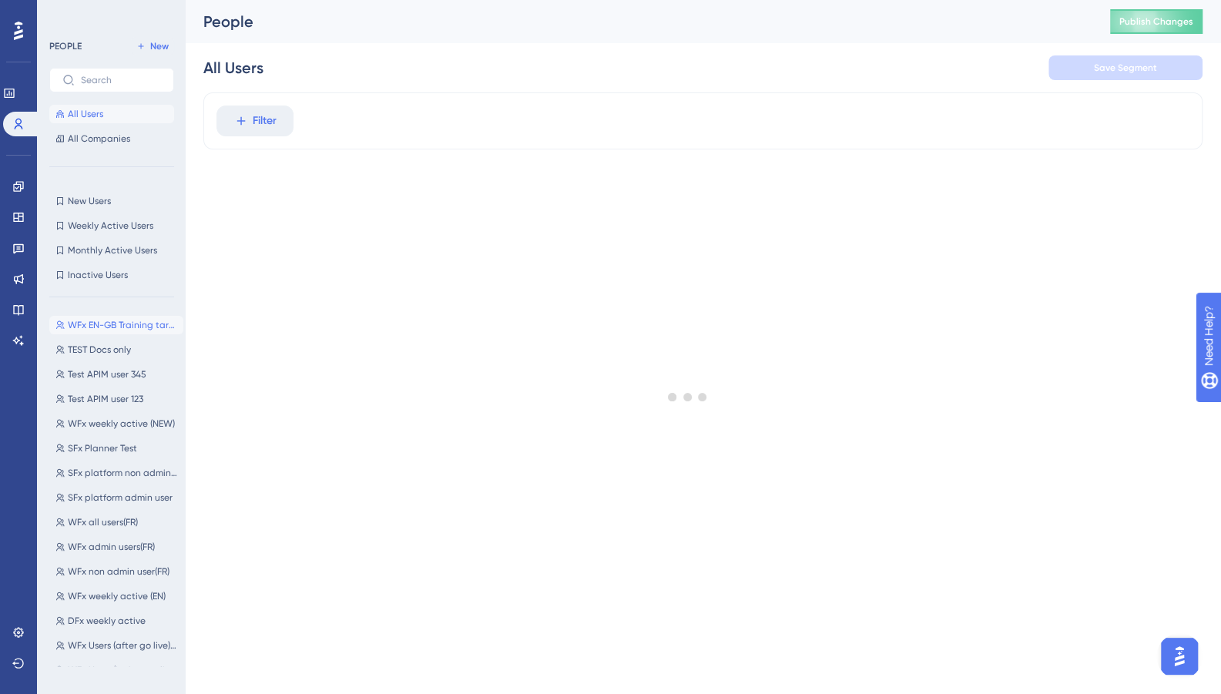
click at [98, 330] on span "WFx EN-GB Training target" at bounding box center [122, 325] width 109 height 12
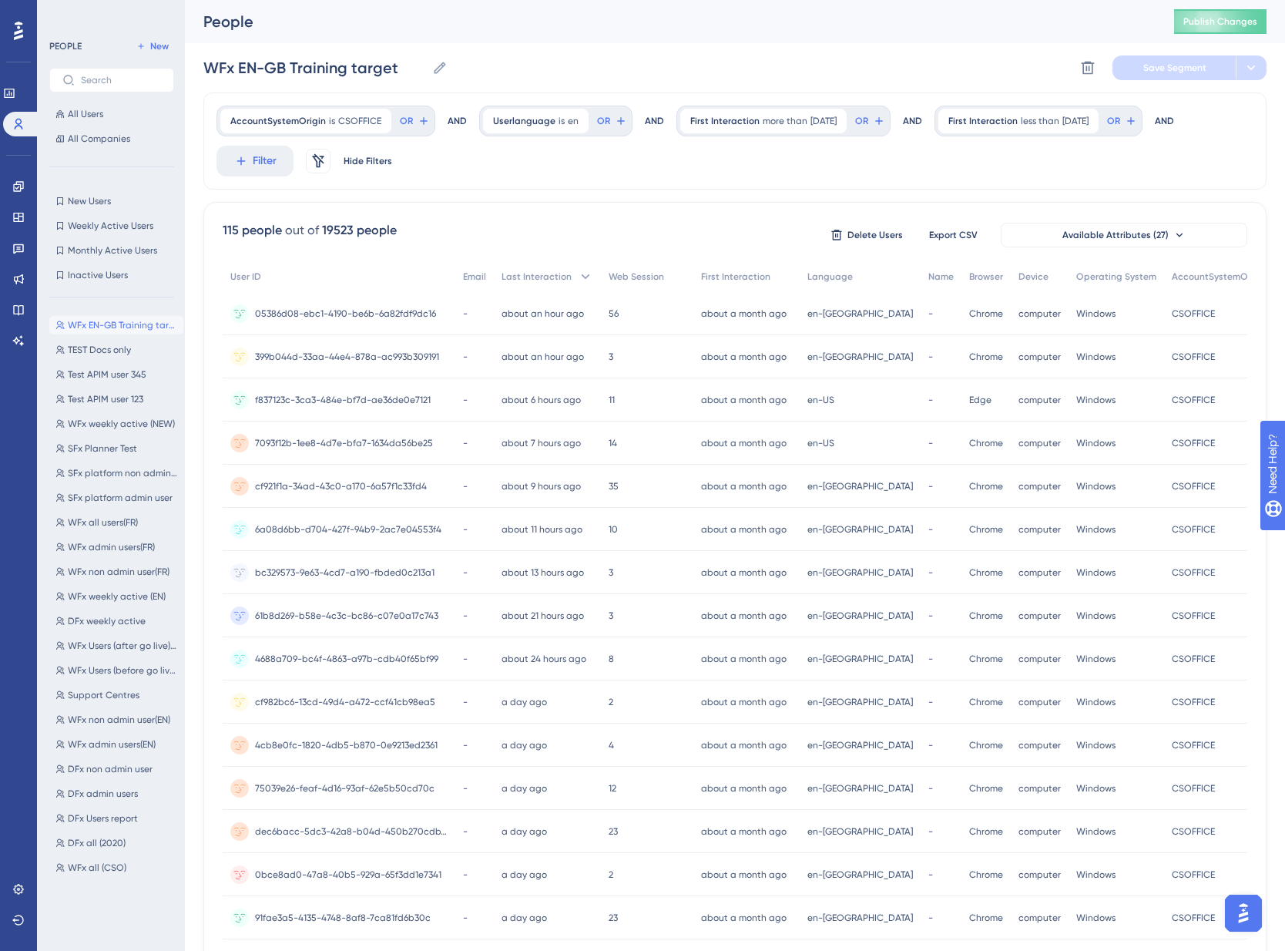
click at [538, 180] on div "AccountSystemOrigin is CSOFFICE CSOFFICE Remove OR AND Userlanguage is en en Re…" at bounding box center [734, 140] width 1063 height 97
click at [593, 69] on div "WFx EN-GB Training target WFx EN-GB Training target Delete Segment Save Segment" at bounding box center [734, 67] width 1063 height 49
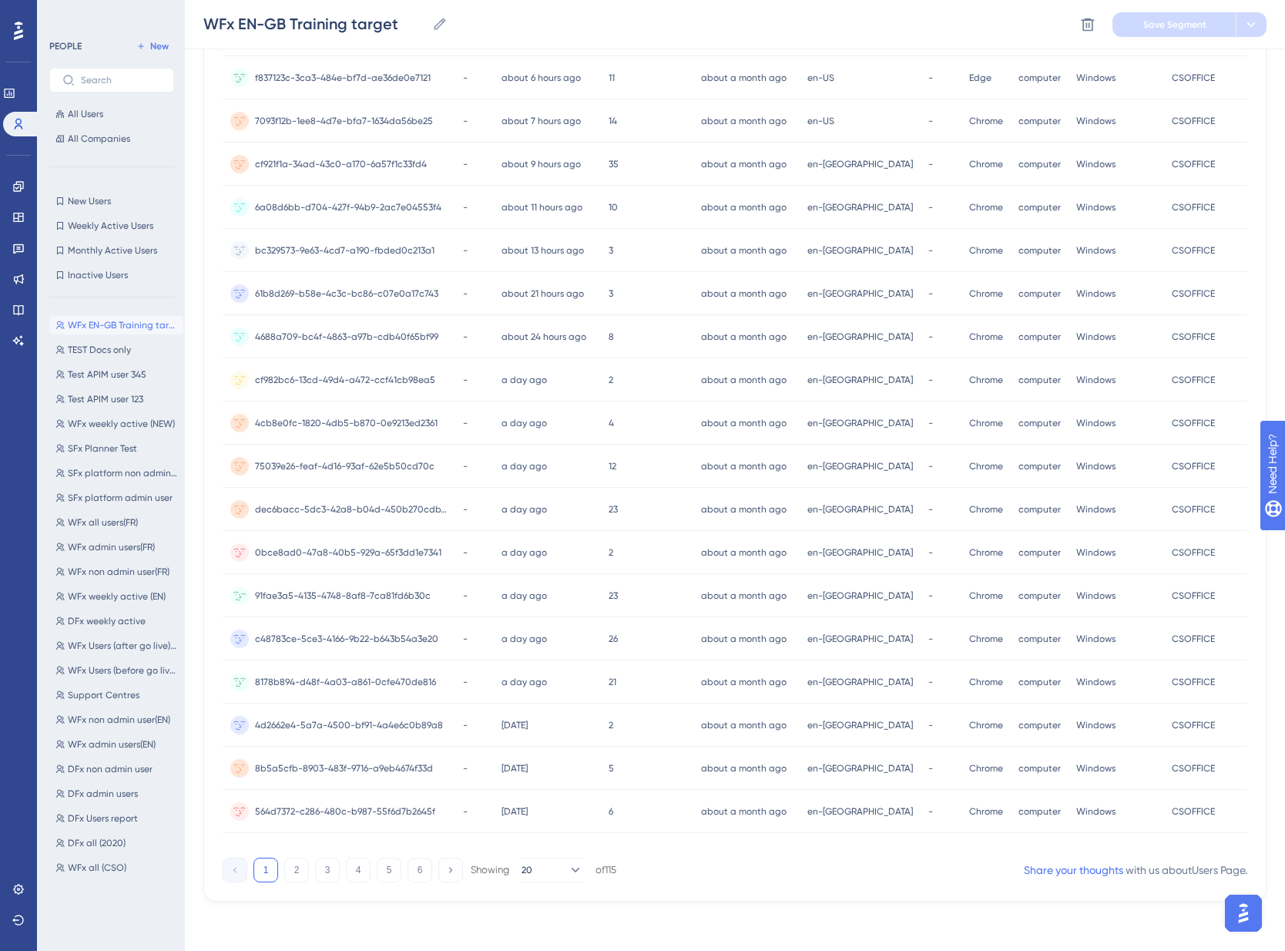
scroll to position [334, 0]
drag, startPoint x: 603, startPoint y: 854, endPoint x: 757, endPoint y: 855, distance: 154.1
click at [757, 705] on div "1 2 3 4 5 6 Showing 20 of 115 Share your thoughts with us about Users Page ." at bounding box center [735, 867] width 1025 height 31
drag, startPoint x: 757, startPoint y: 855, endPoint x: 768, endPoint y: 844, distance: 15.8
click at [768, 705] on div "User ID Email Last Interaction Web Session First Interaction Language Name Brow…" at bounding box center [735, 395] width 1025 height 912
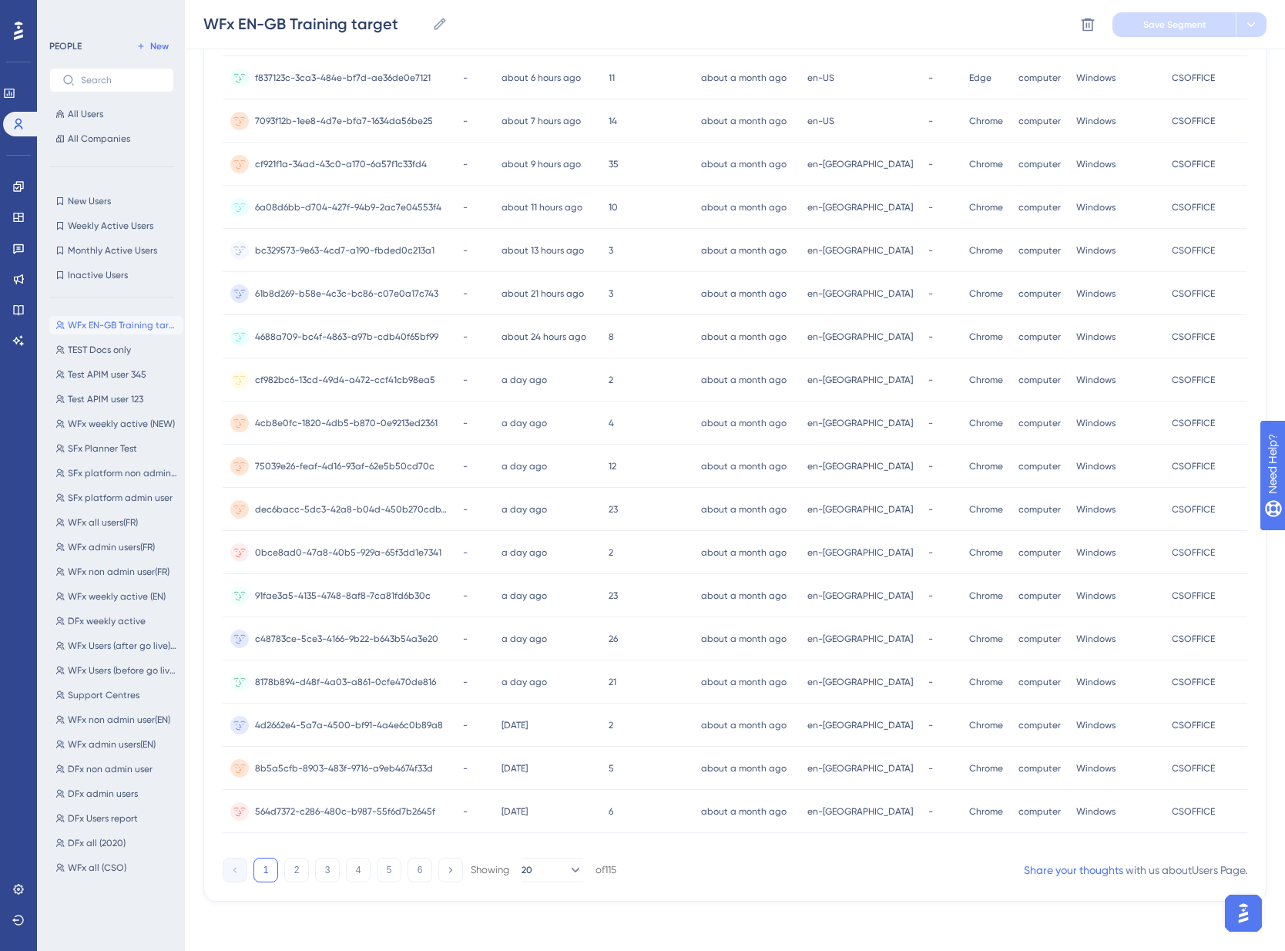
scroll to position [0, 897]
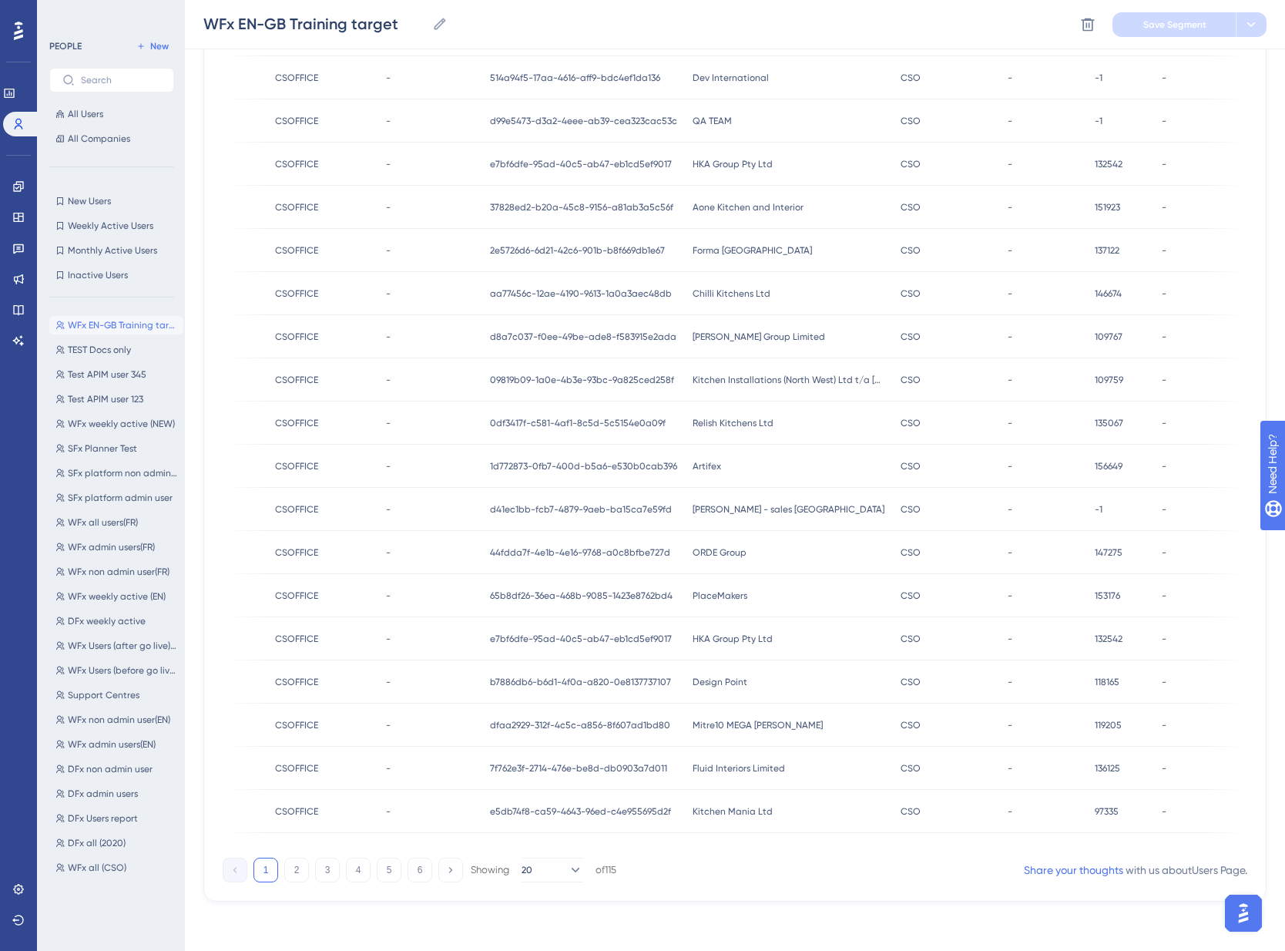
click at [754, 705] on div "User ID Email Last Interaction Web Session First Interaction Language Name Brow…" at bounding box center [735, 395] width 1025 height 912
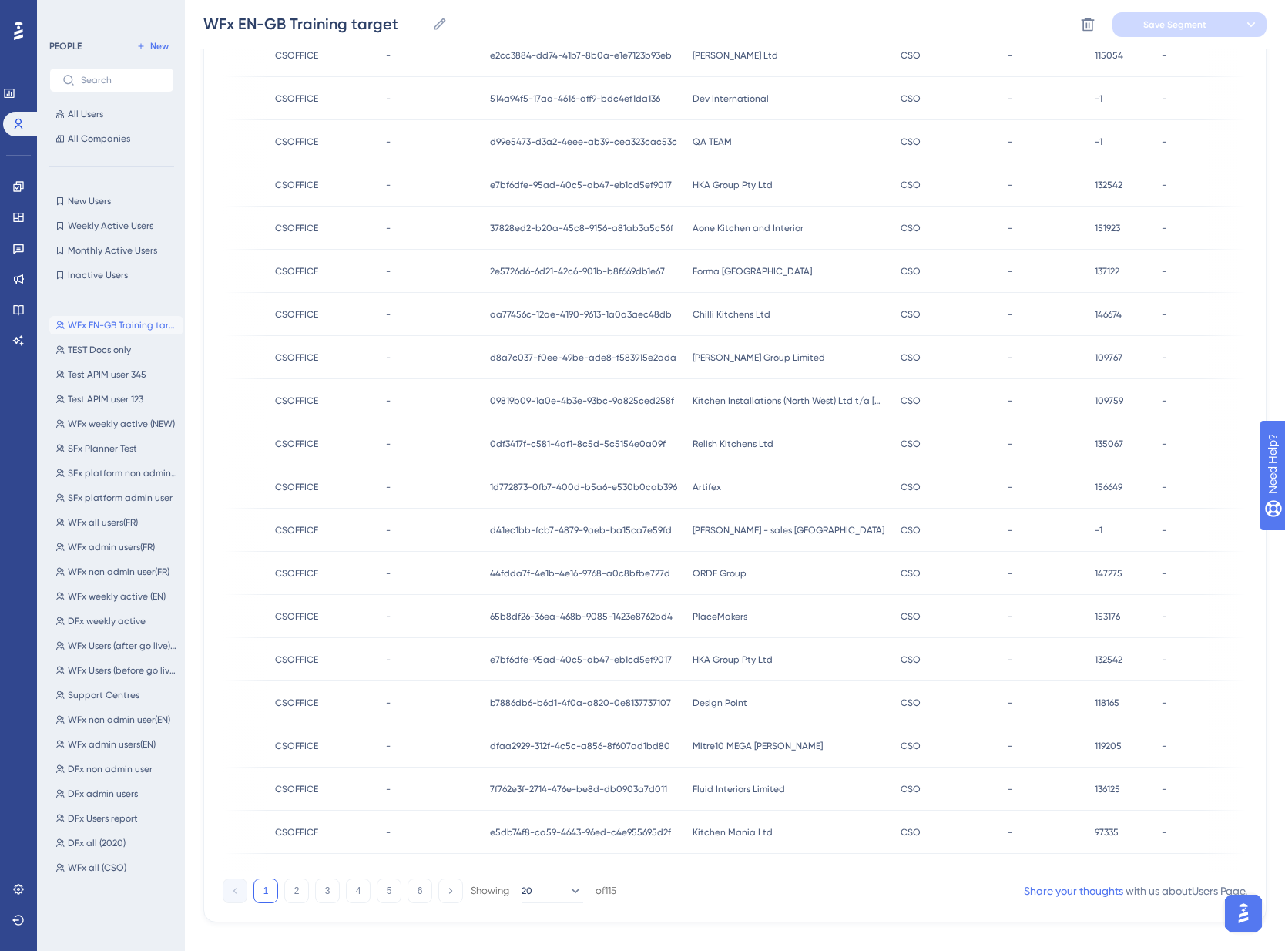
scroll to position [334, 0]
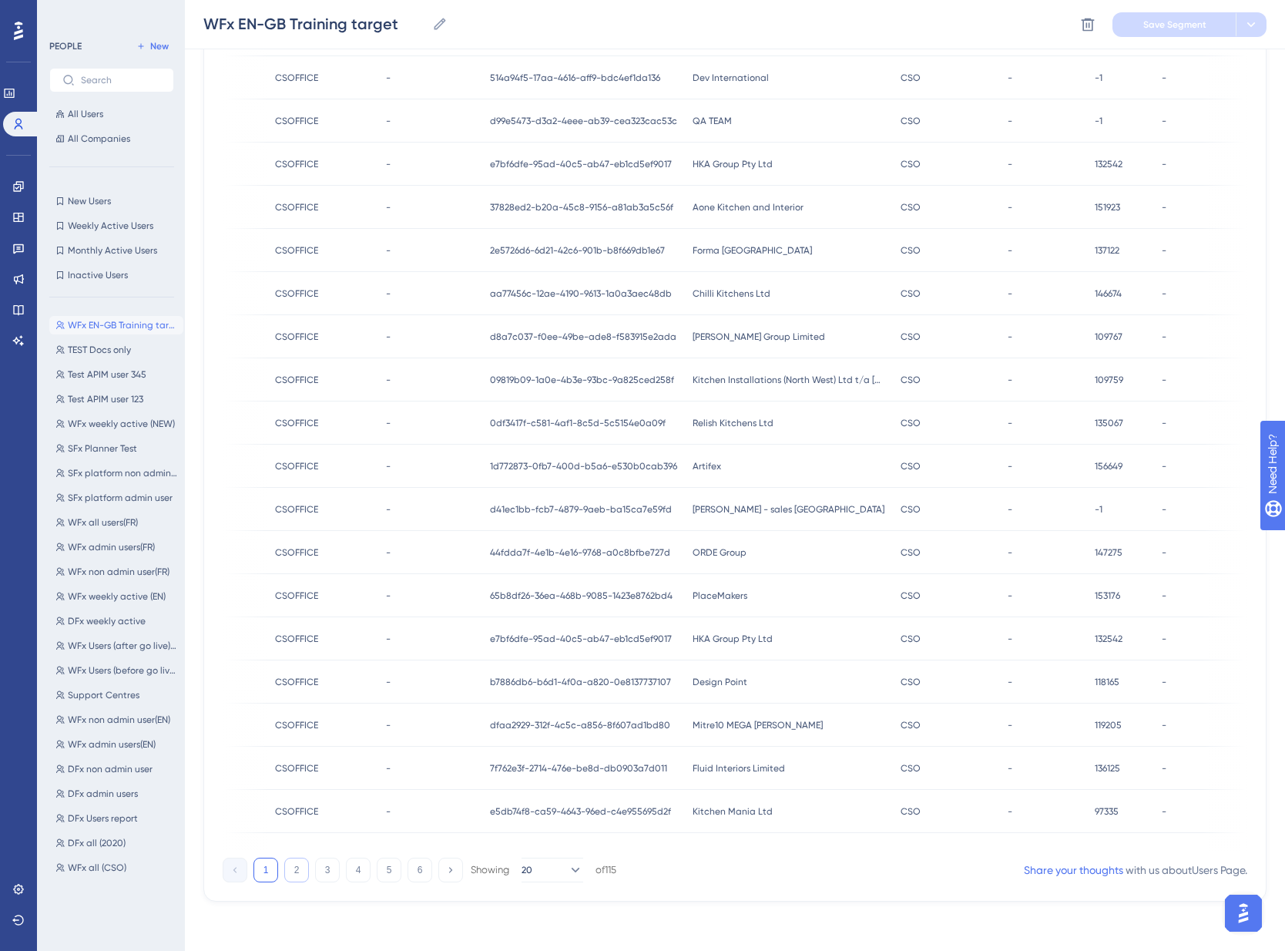
click at [286, 705] on button "2" at bounding box center [296, 870] width 25 height 25
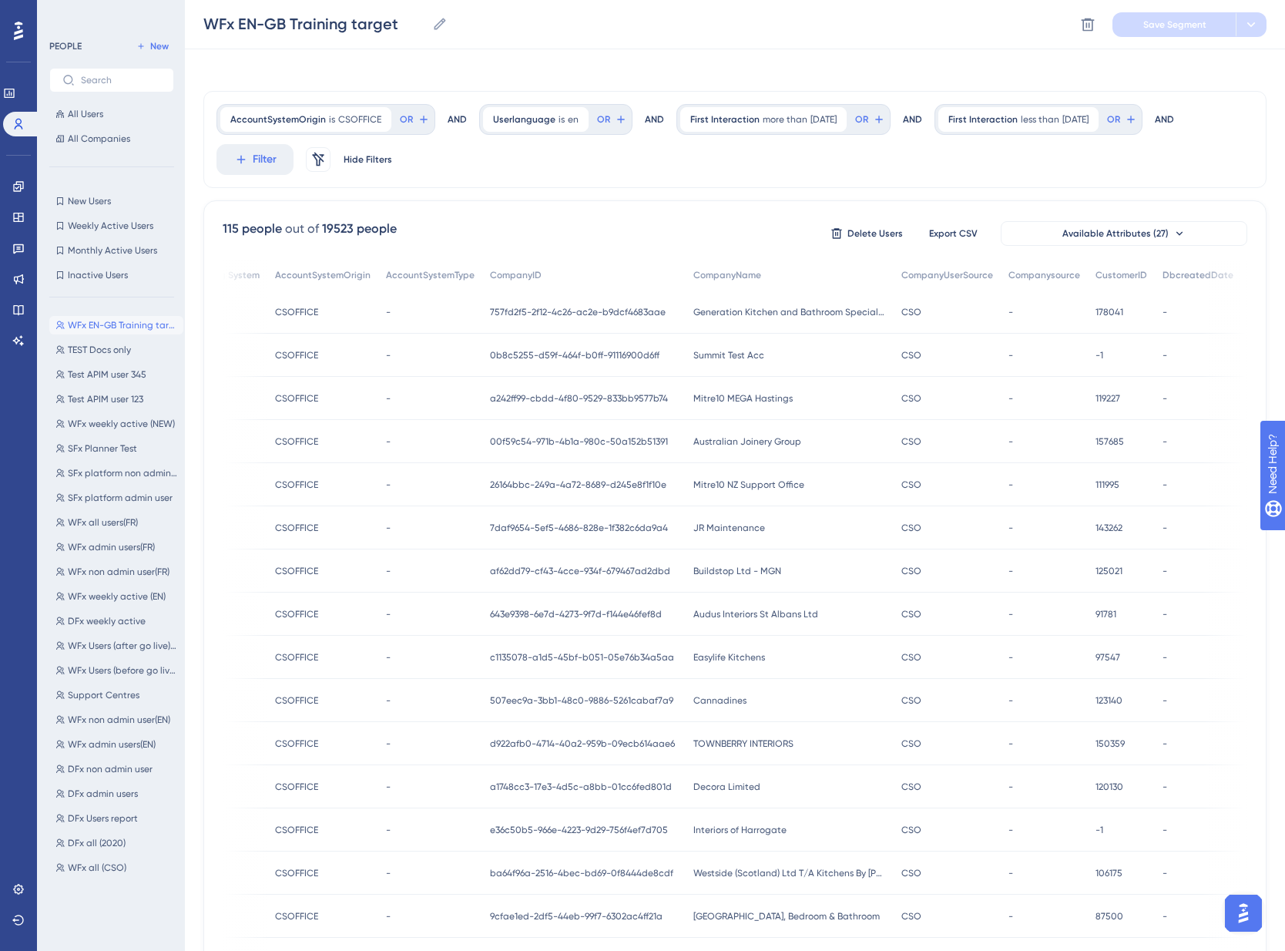
scroll to position [0, 0]
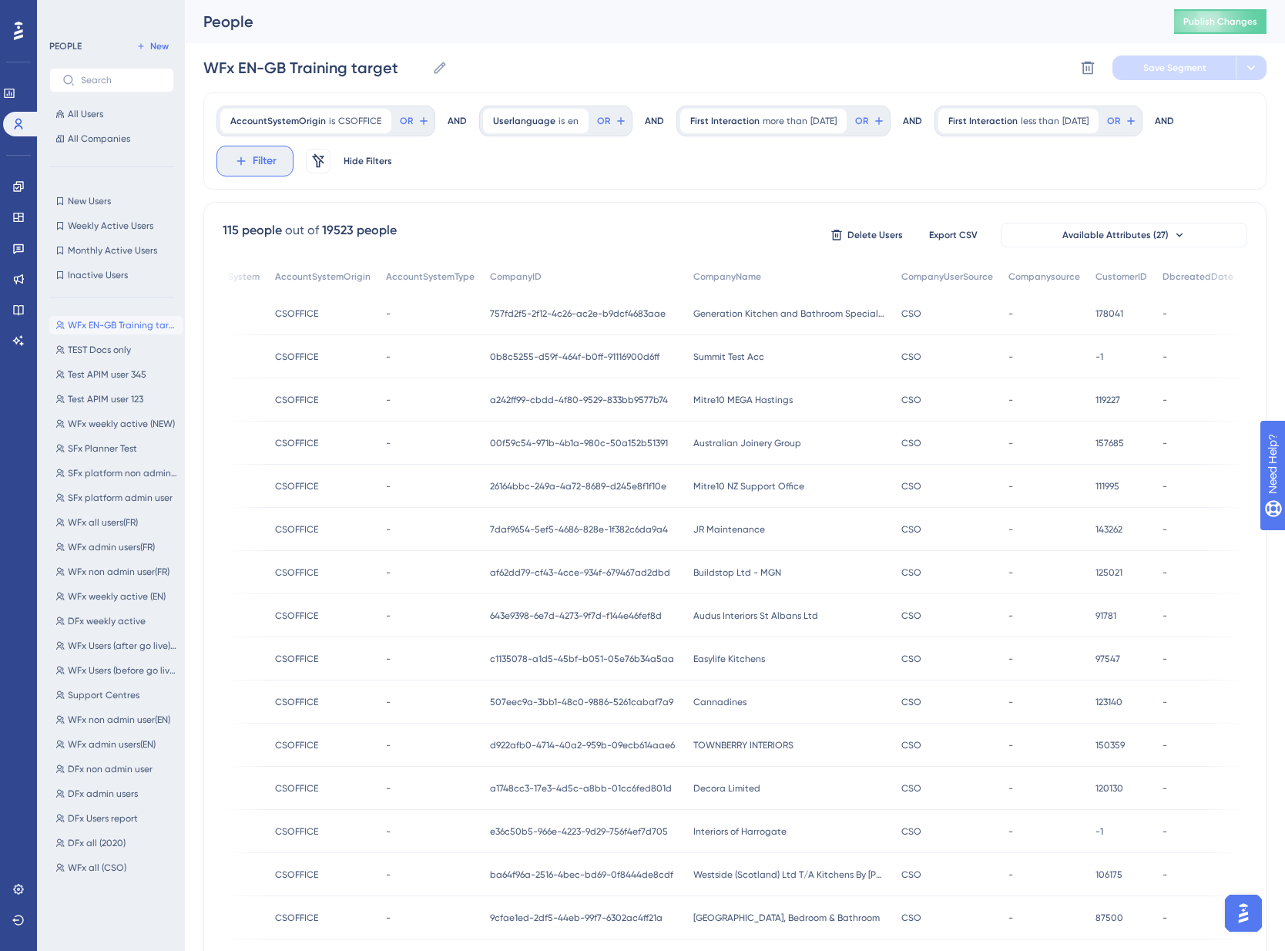
click at [254, 168] on span "Filter" at bounding box center [265, 161] width 24 height 18
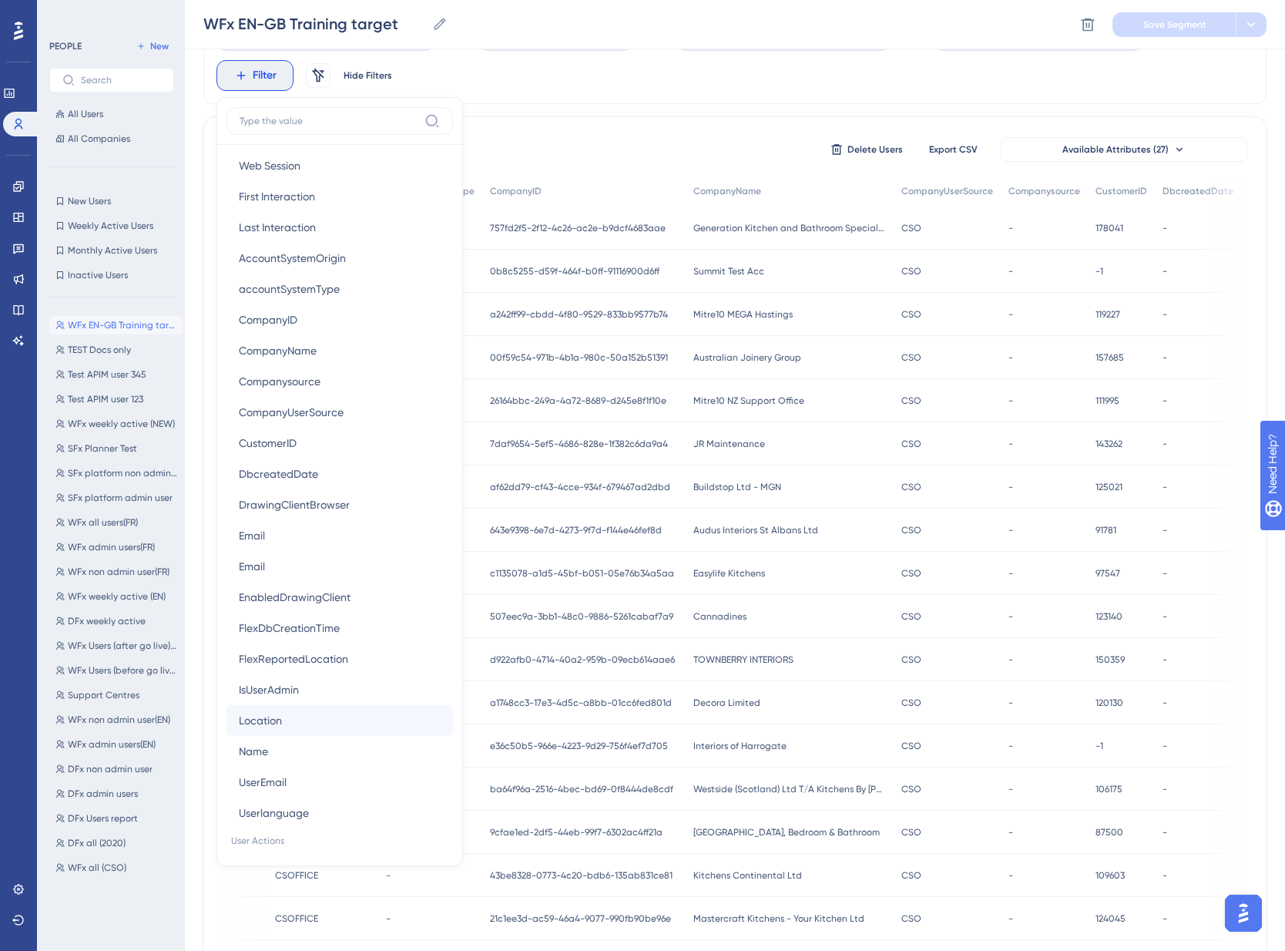
scroll to position [755, 0]
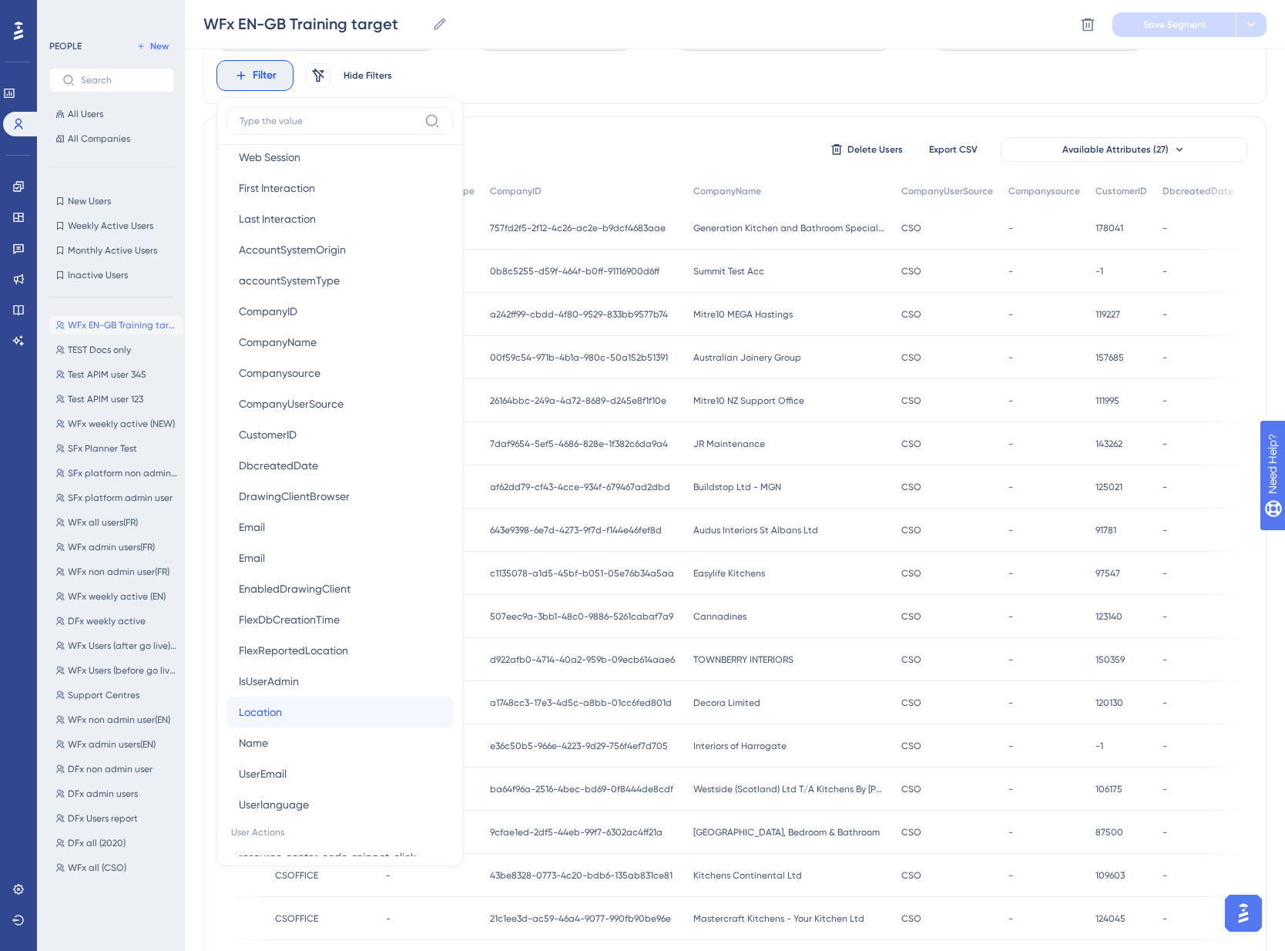
click at [351, 705] on button "Location Location" at bounding box center [340, 712] width 227 height 31
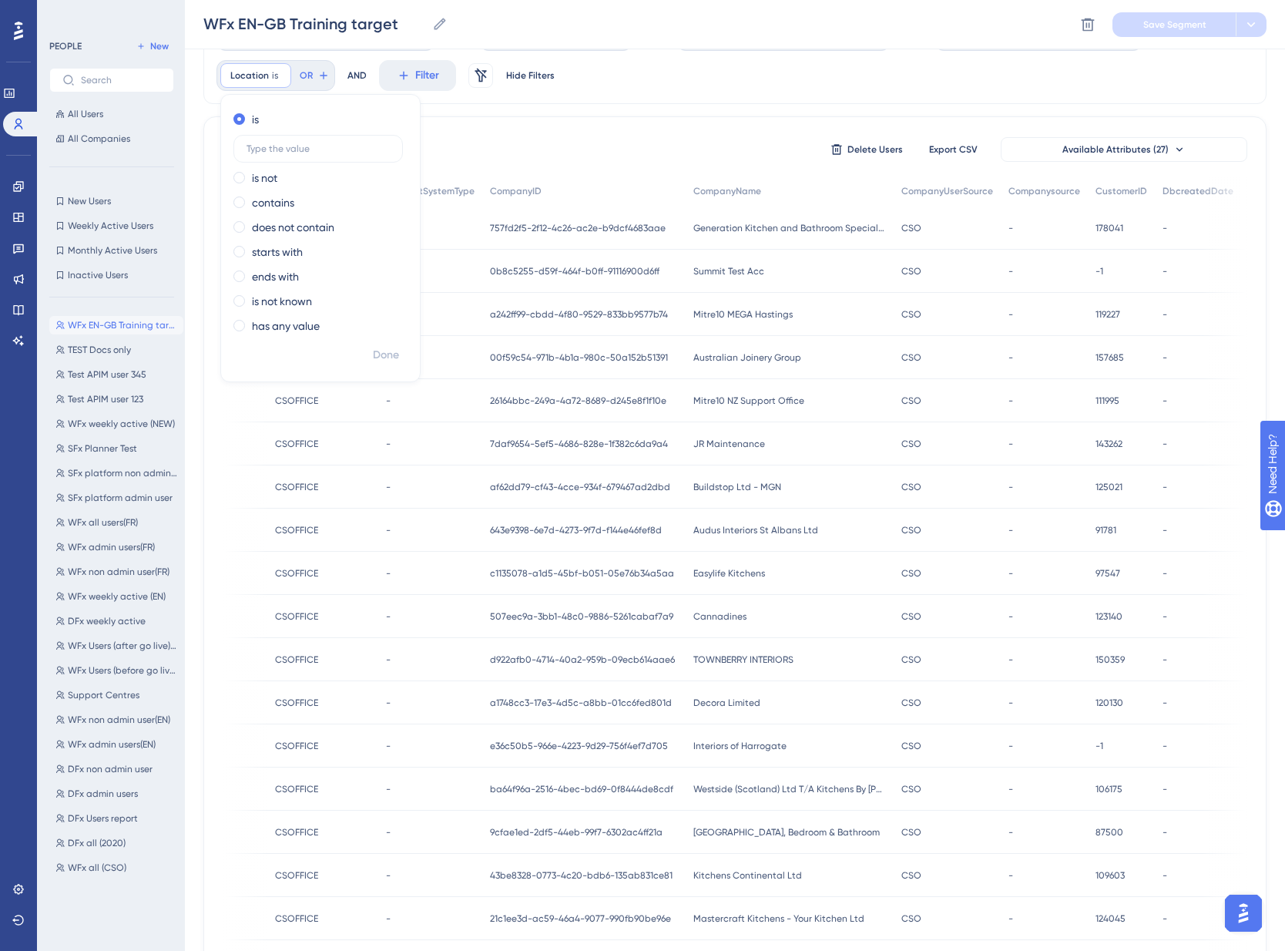
scroll to position [220, 12]
